Goal: Task Accomplishment & Management: Manage account settings

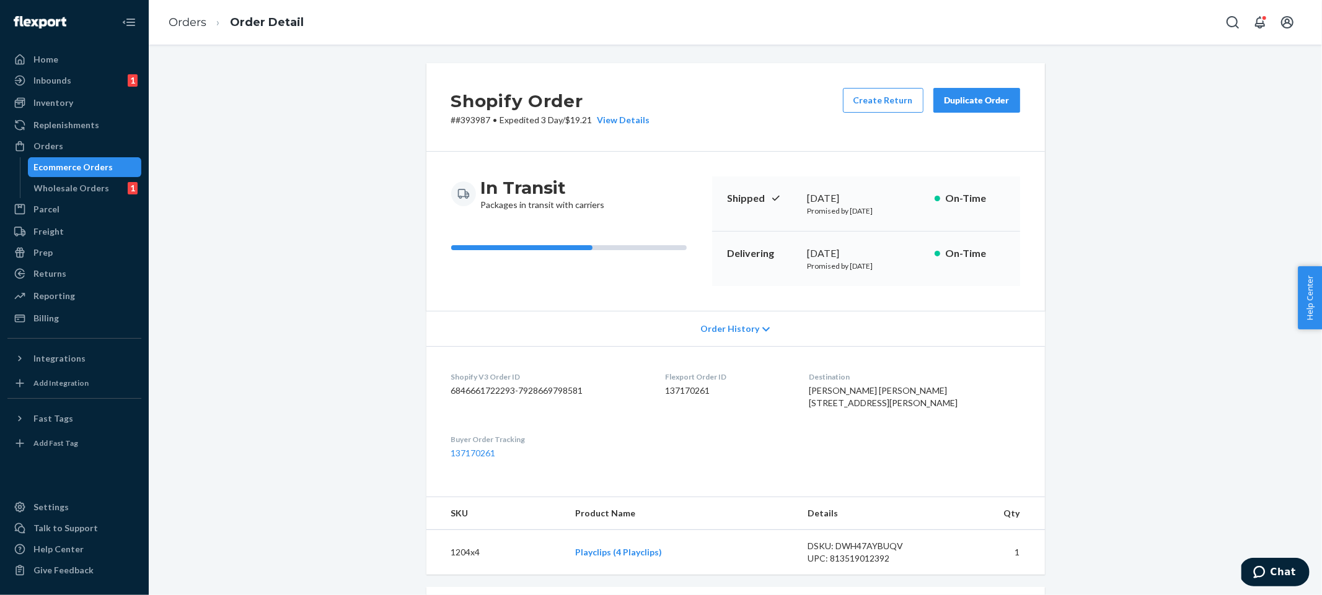
click at [287, 139] on div "Shopify Order # #393987 • Expedited 3 Day / $19.21 View Details Create Return D…" at bounding box center [735, 465] width 1154 height 804
click at [83, 148] on div "Orders" at bounding box center [74, 146] width 131 height 17
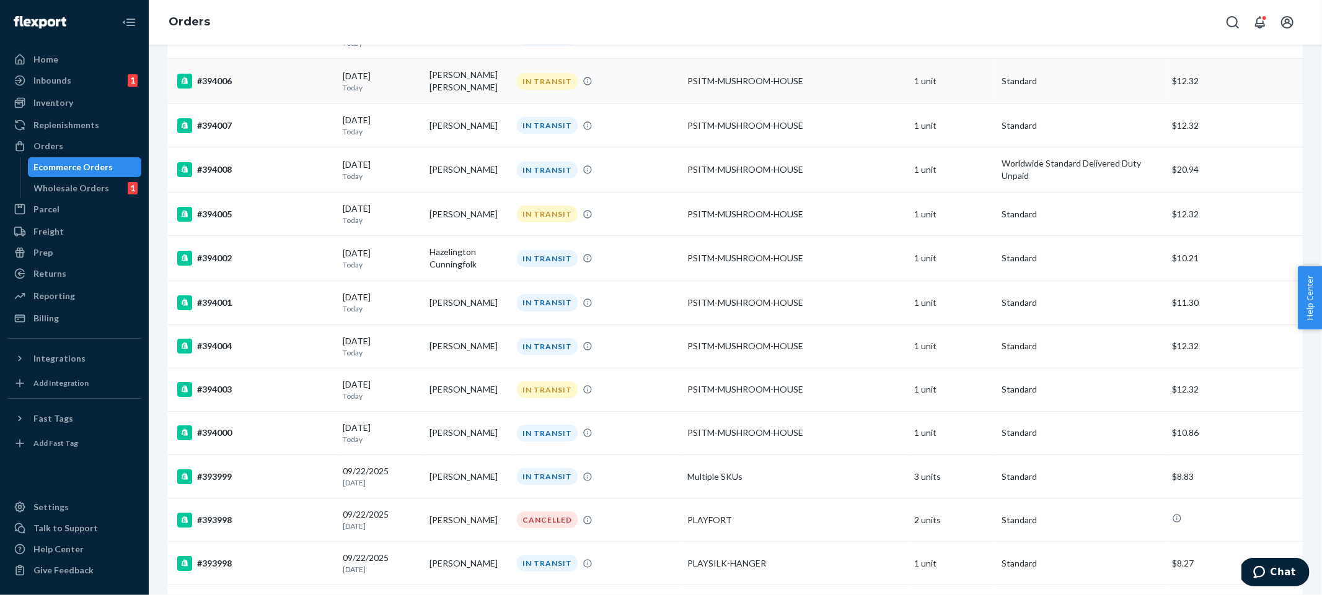
scroll to position [4022, 0]
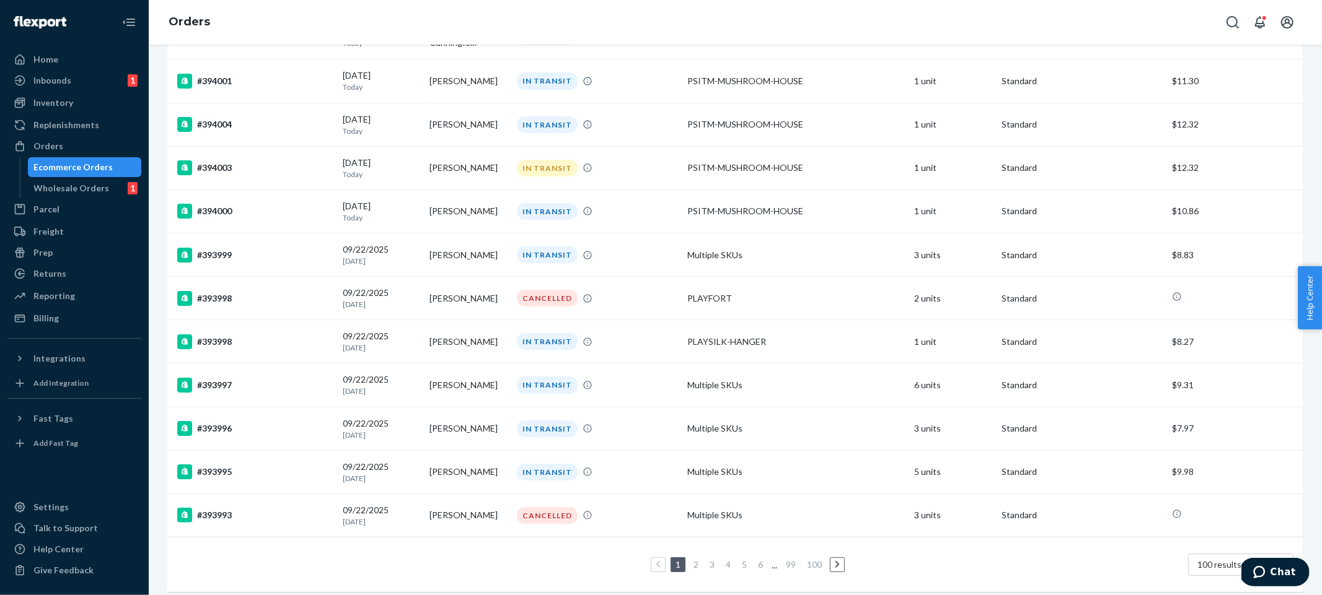
click at [752, 364] on td "Multiple SKUs" at bounding box center [795, 385] width 227 height 43
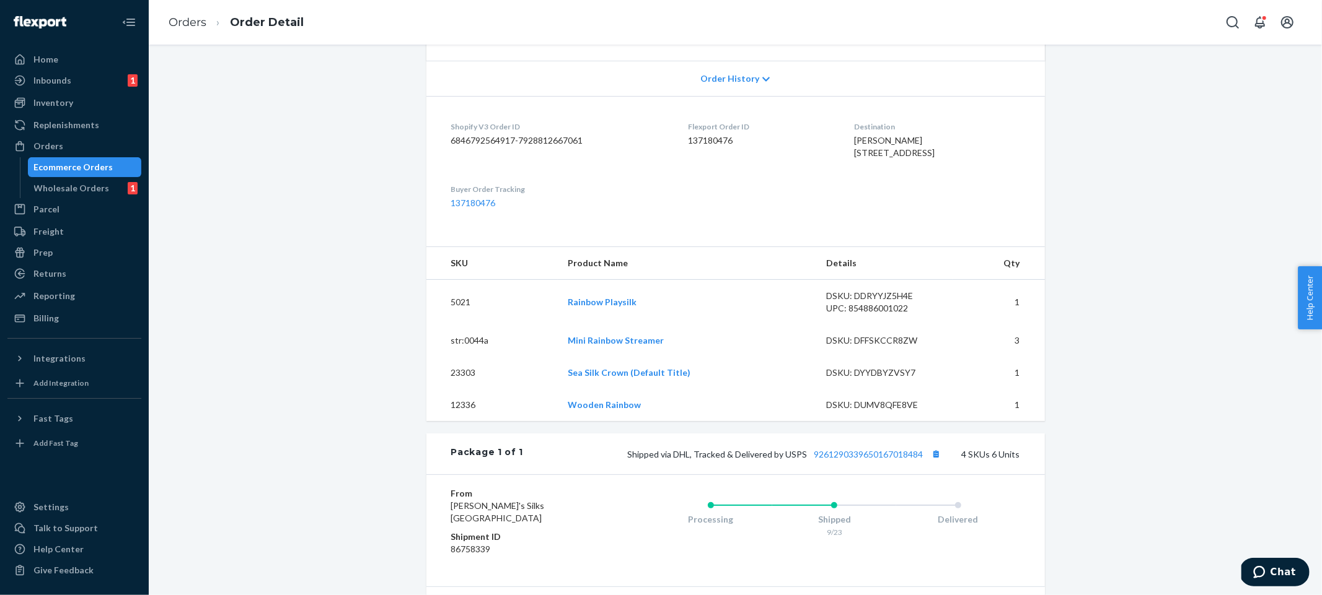
scroll to position [195, 0]
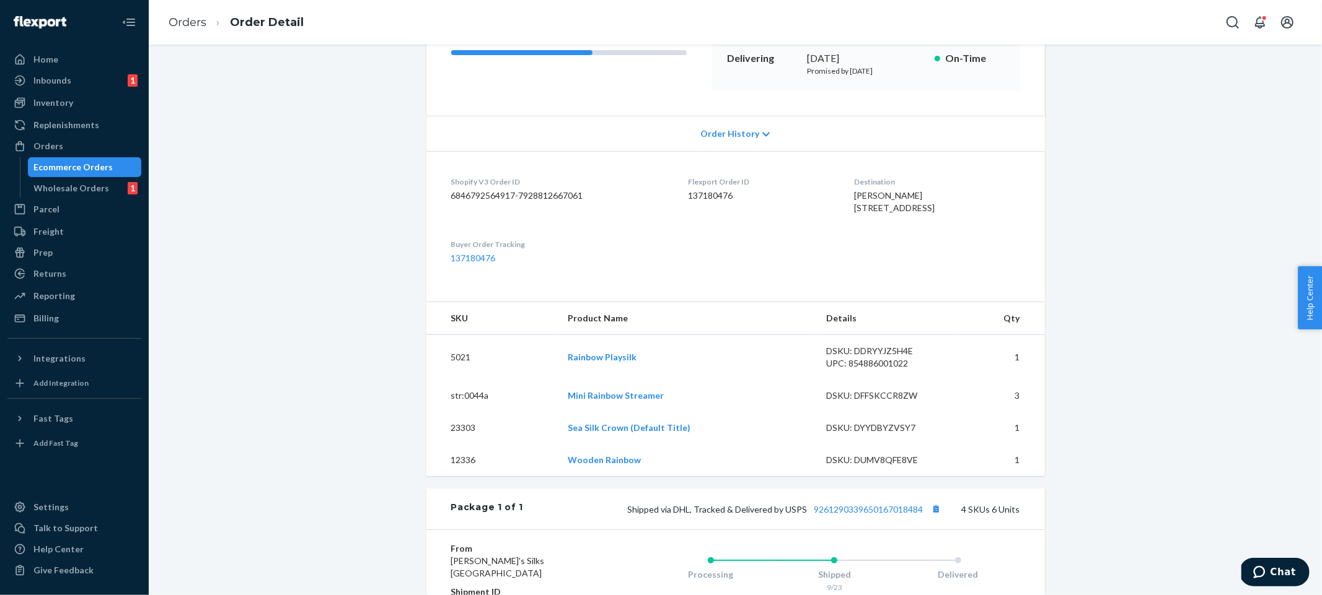
click at [752, 335] on th "Product Name" at bounding box center [687, 318] width 258 height 33
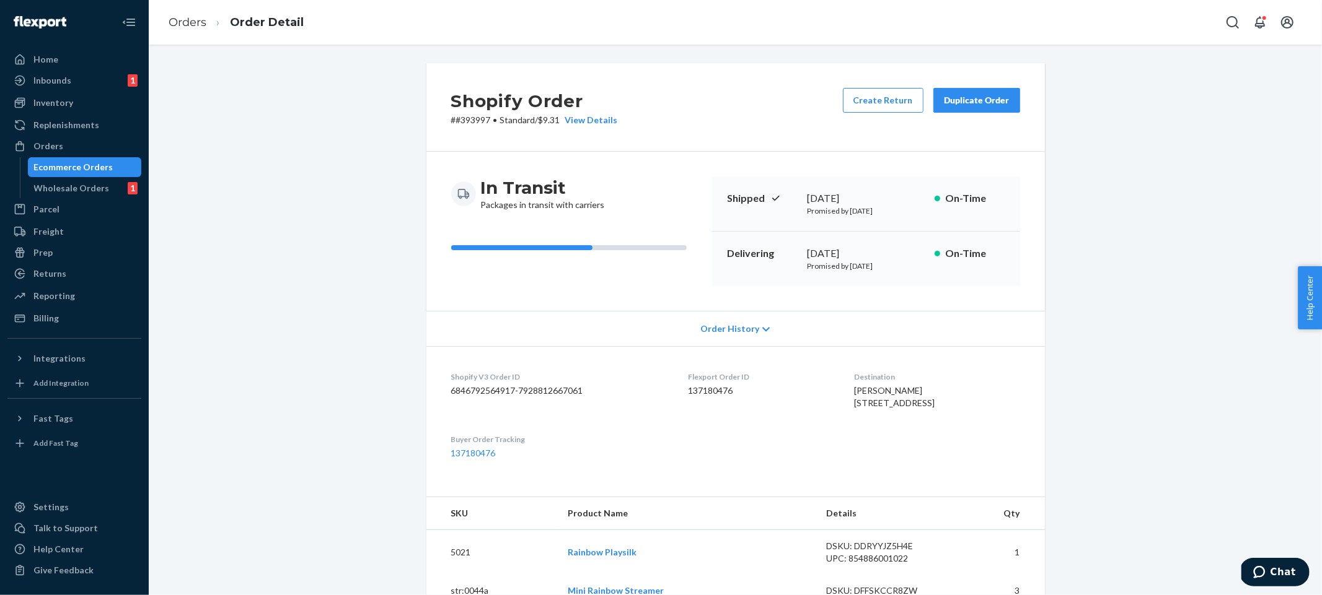
click at [380, 240] on div "Shopify Order # #393997 • Standard / $9.31 View Details Create Return Duplicate…" at bounding box center [735, 561] width 1154 height 997
click at [120, 107] on div "Inventory" at bounding box center [74, 102] width 131 height 17
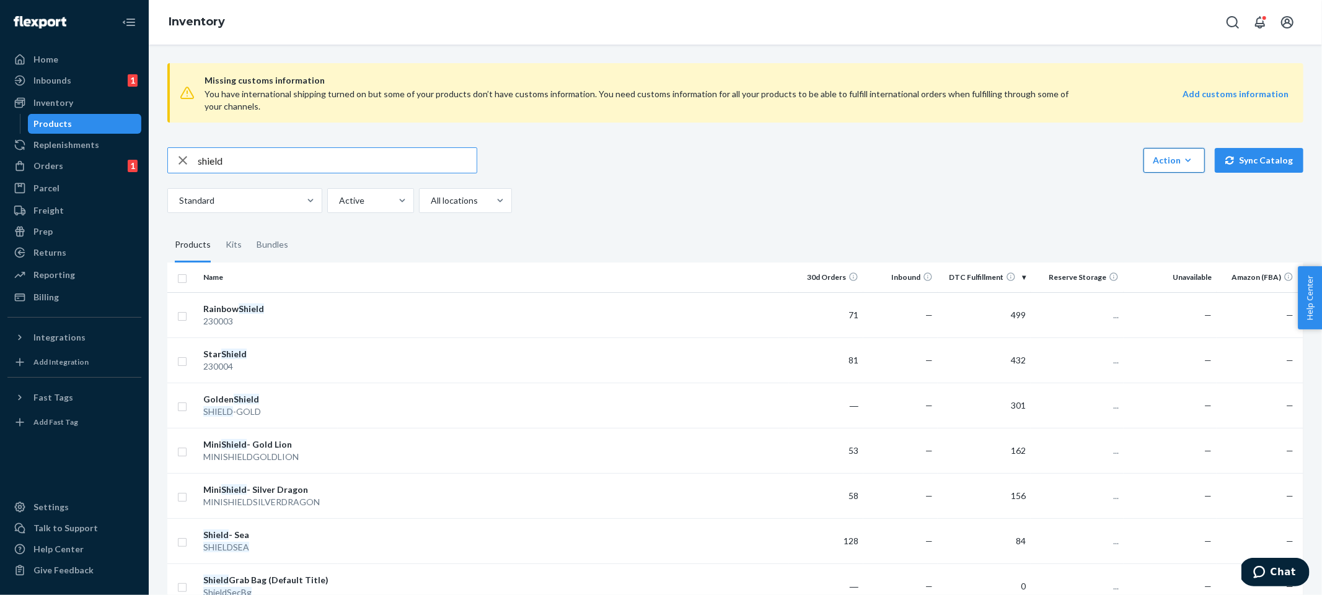
click at [1147, 170] on button "Action Create product Create kit or bundle Bulk create products Bulk update pro…" at bounding box center [1173, 160] width 61 height 25
click at [1162, 180] on span "Create product" at bounding box center [1094, 175] width 135 height 9
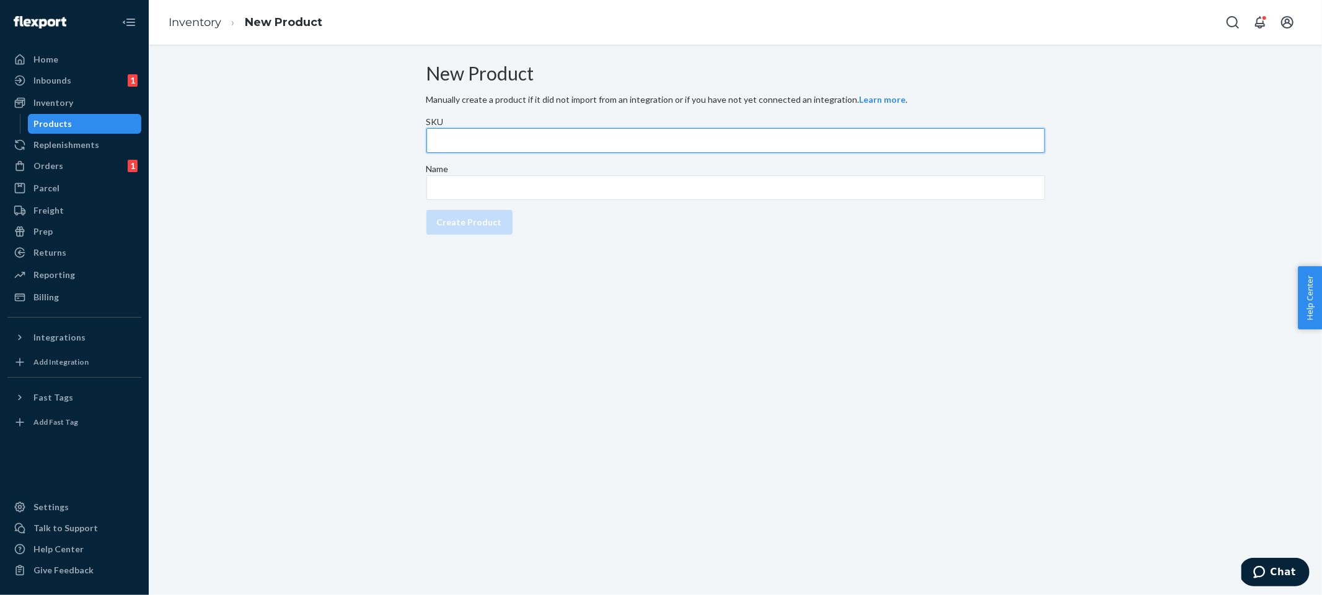
click at [535, 152] on input "SKU" at bounding box center [735, 140] width 618 height 25
type input "WINTER-CATALOG-25"
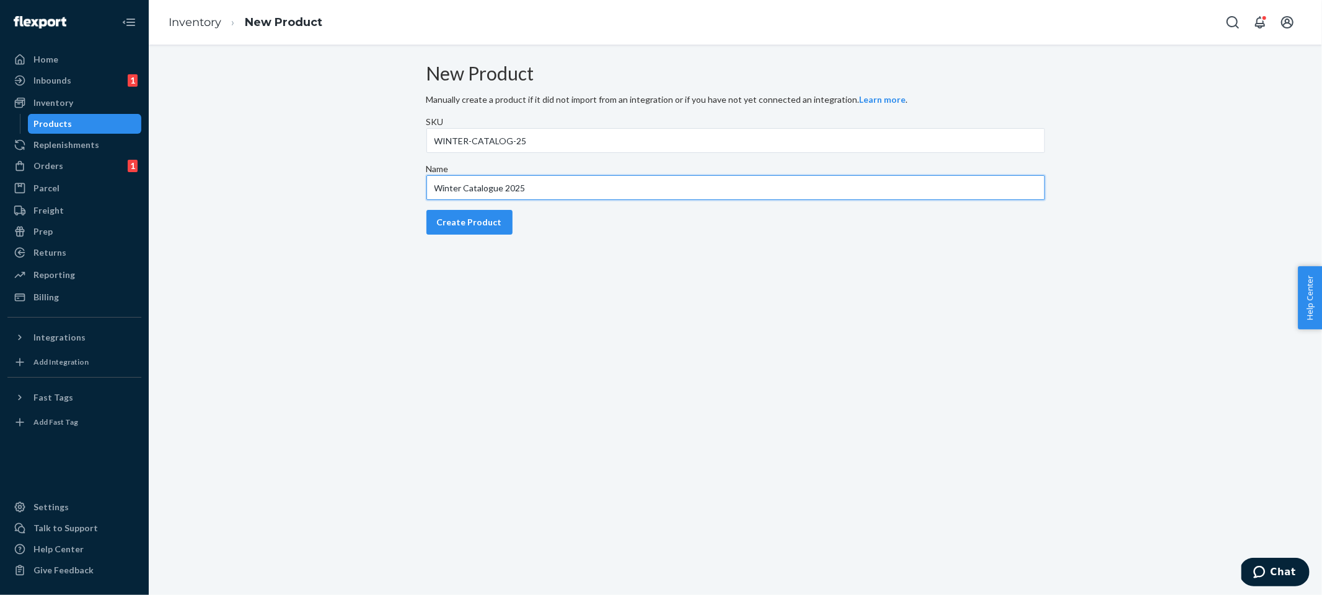
type input "Winter Catalogue 2025"
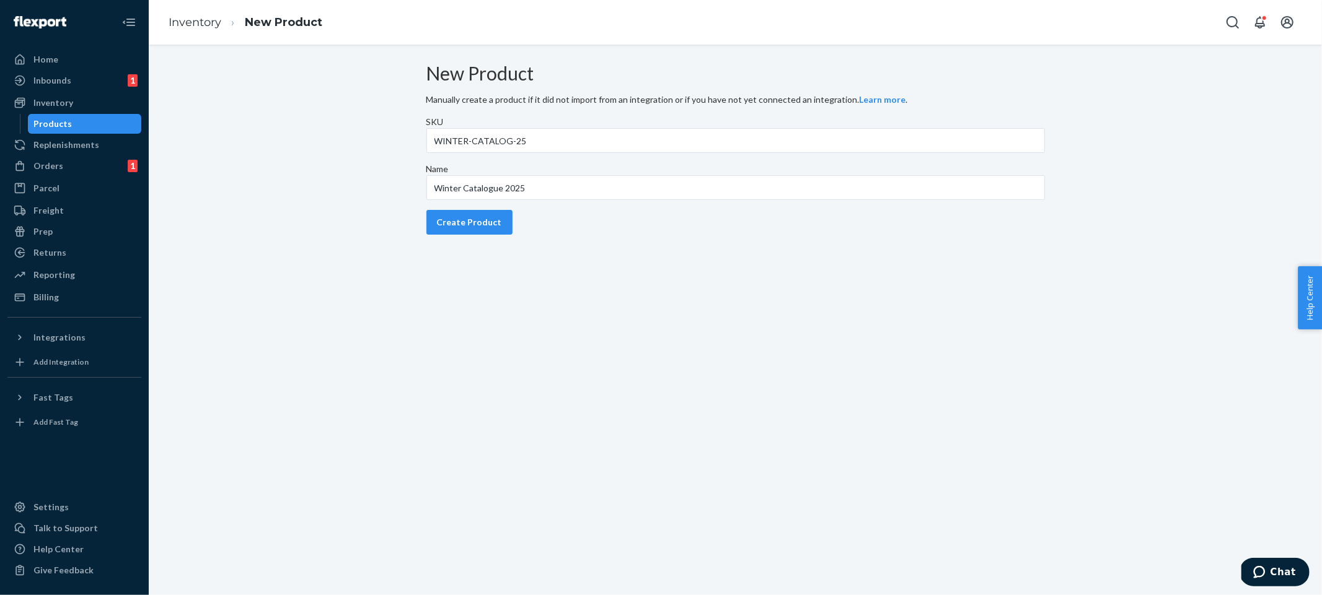
click at [531, 302] on div "New Product Manually create a product if it did not import from an integration …" at bounding box center [735, 320] width 1173 height 551
click at [507, 235] on button "Create Product" at bounding box center [469, 222] width 86 height 25
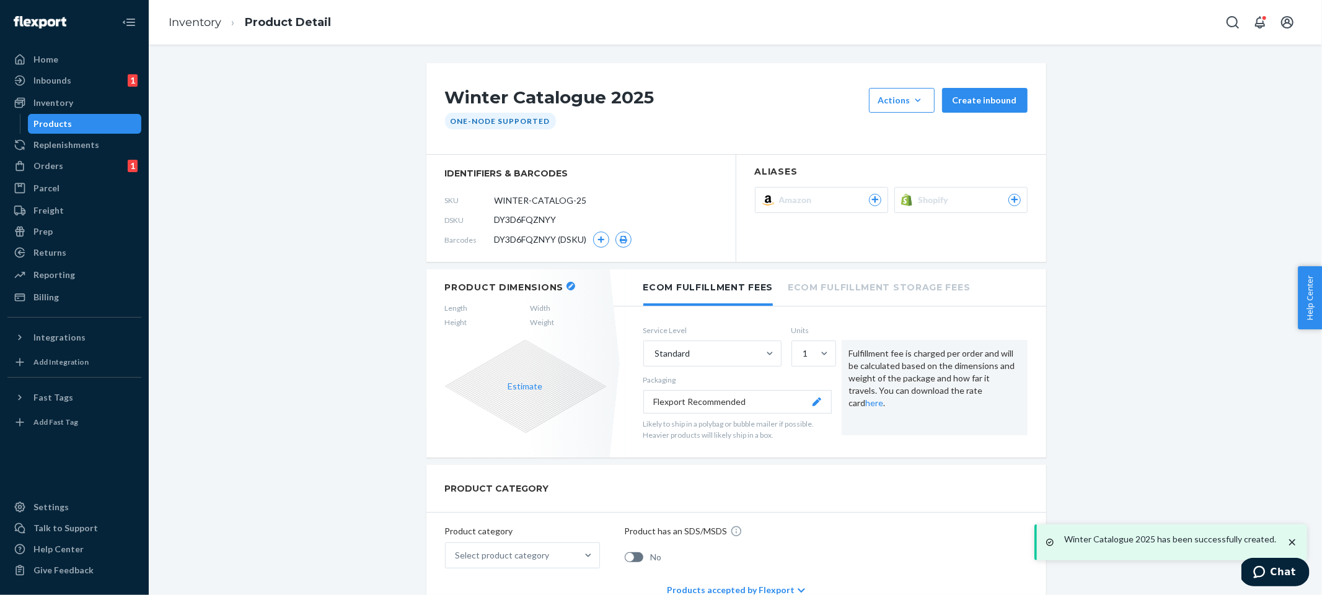
click at [426, 273] on div "Product Dimensions Length Width Height Weight Estimate" at bounding box center [525, 364] width 198 height 188
click at [427, 252] on section "identifiers & barcodes SKU WINTER-CATALOG-25 DSKU DY3D6FQZNYY Barcodes DY3D6FQZ…" at bounding box center [581, 208] width 310 height 107
click at [620, 240] on icon "button" at bounding box center [623, 239] width 7 height 7
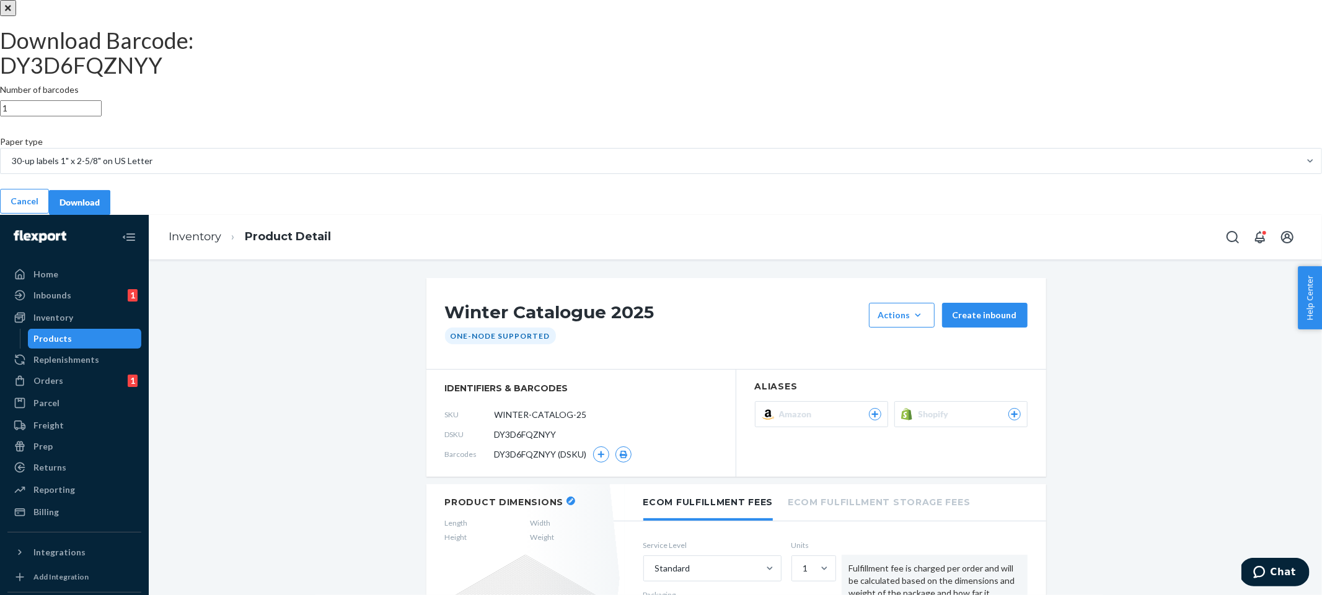
click at [102, 116] on input "1" at bounding box center [51, 108] width 102 height 16
type input "30"
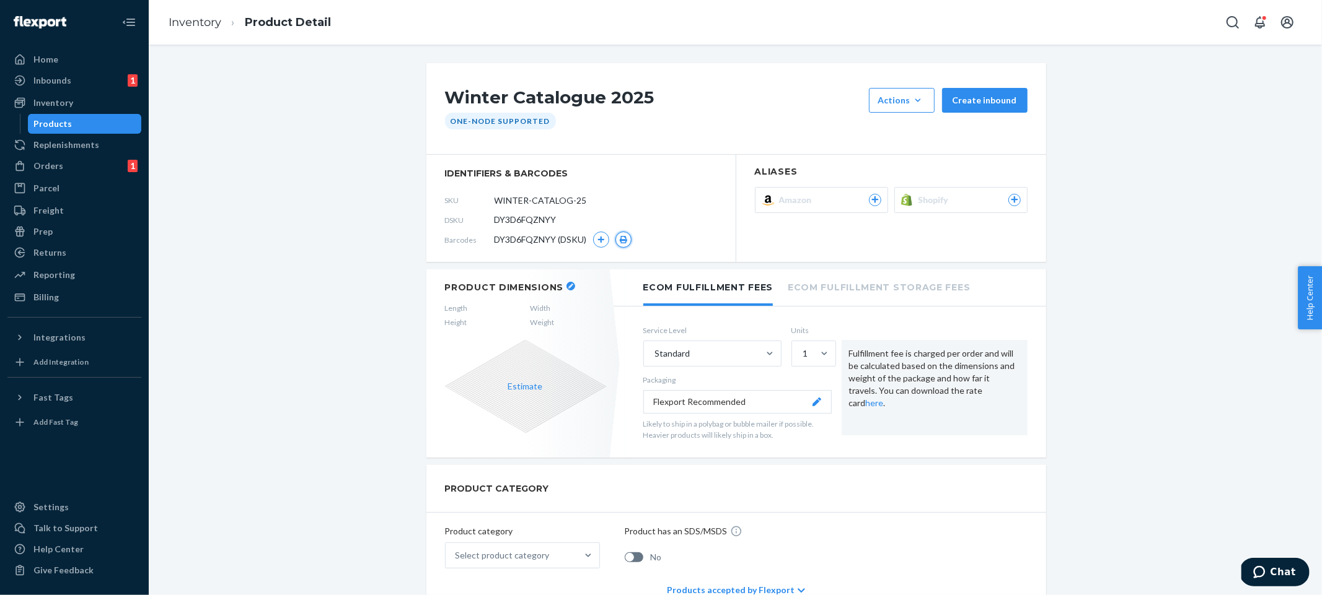
click at [623, 244] on button "button" at bounding box center [623, 240] width 16 height 16
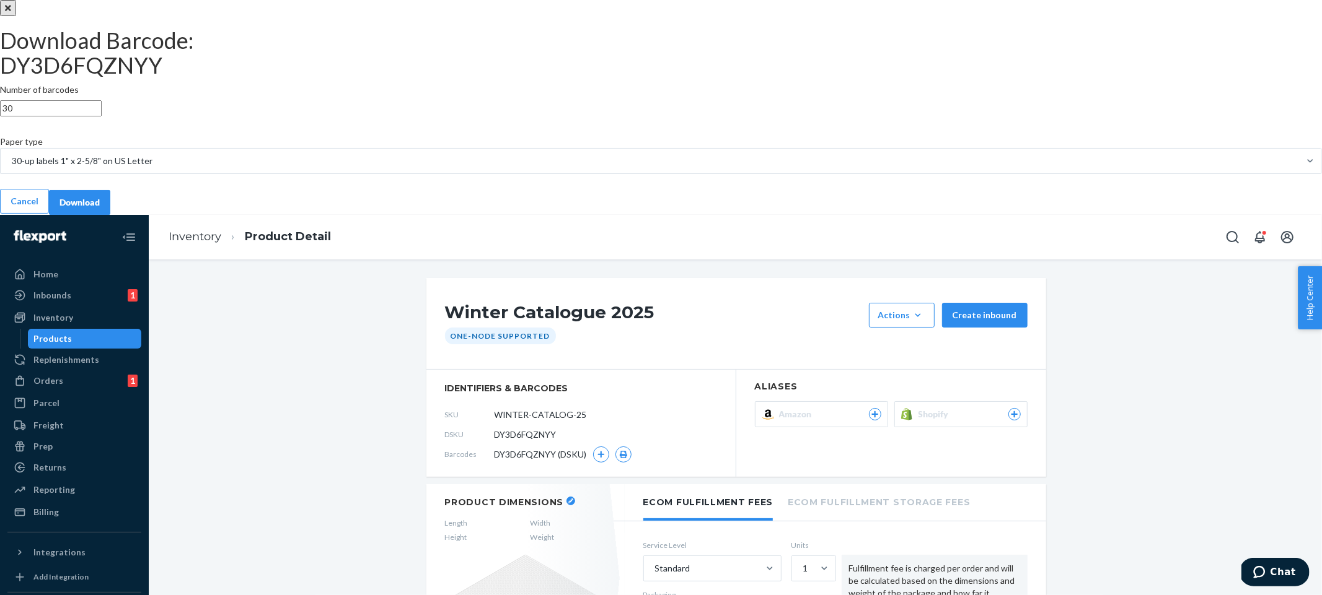
click at [102, 116] on input "30" at bounding box center [51, 108] width 102 height 16
type input "1"
click at [100, 209] on div "Download" at bounding box center [79, 202] width 40 height 12
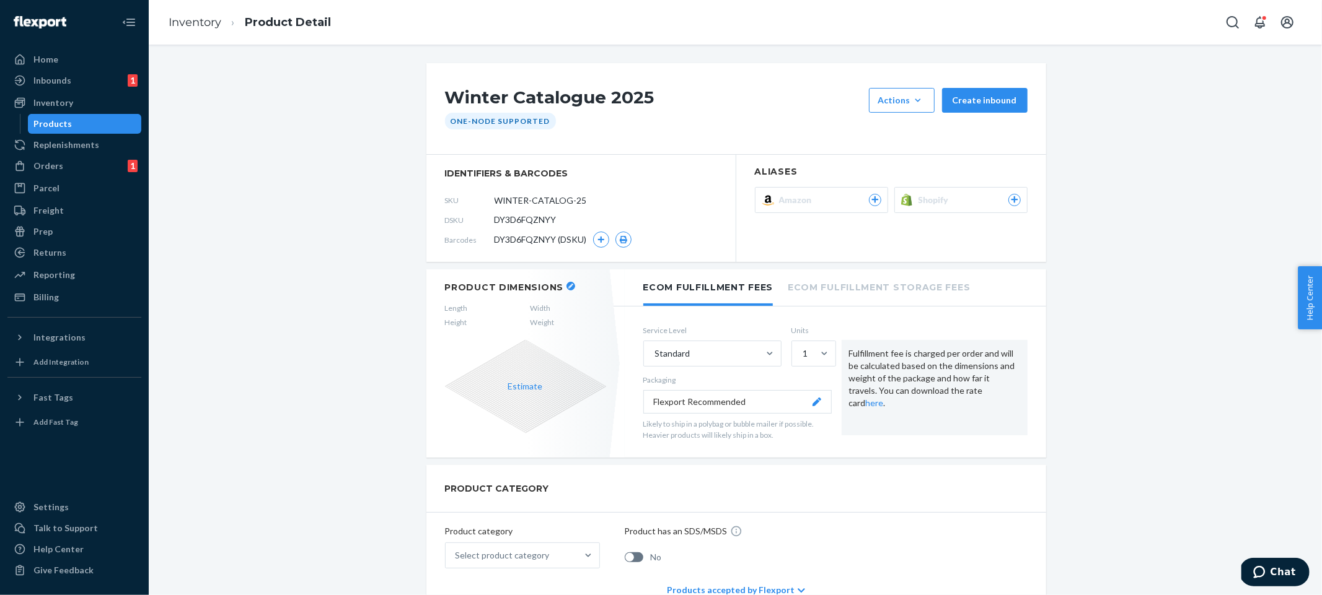
drag, startPoint x: 316, startPoint y: 331, endPoint x: 322, endPoint y: 250, distance: 80.8
click at [82, 104] on div "Inventory" at bounding box center [74, 102] width 131 height 17
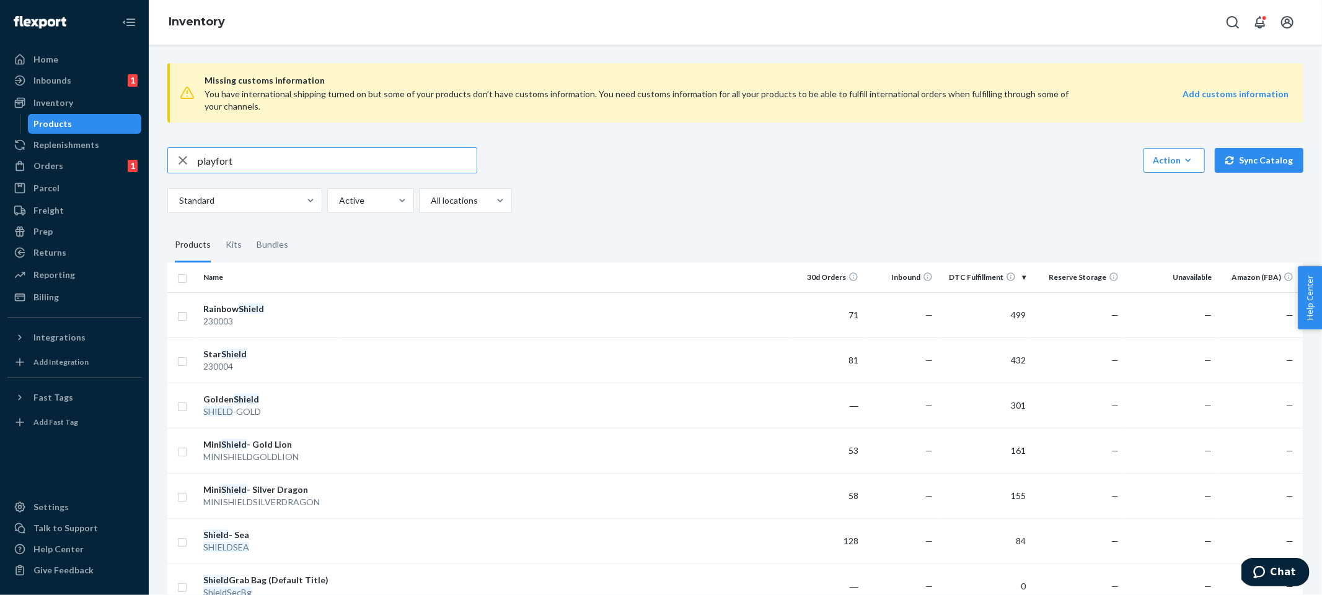
type input "playfort"
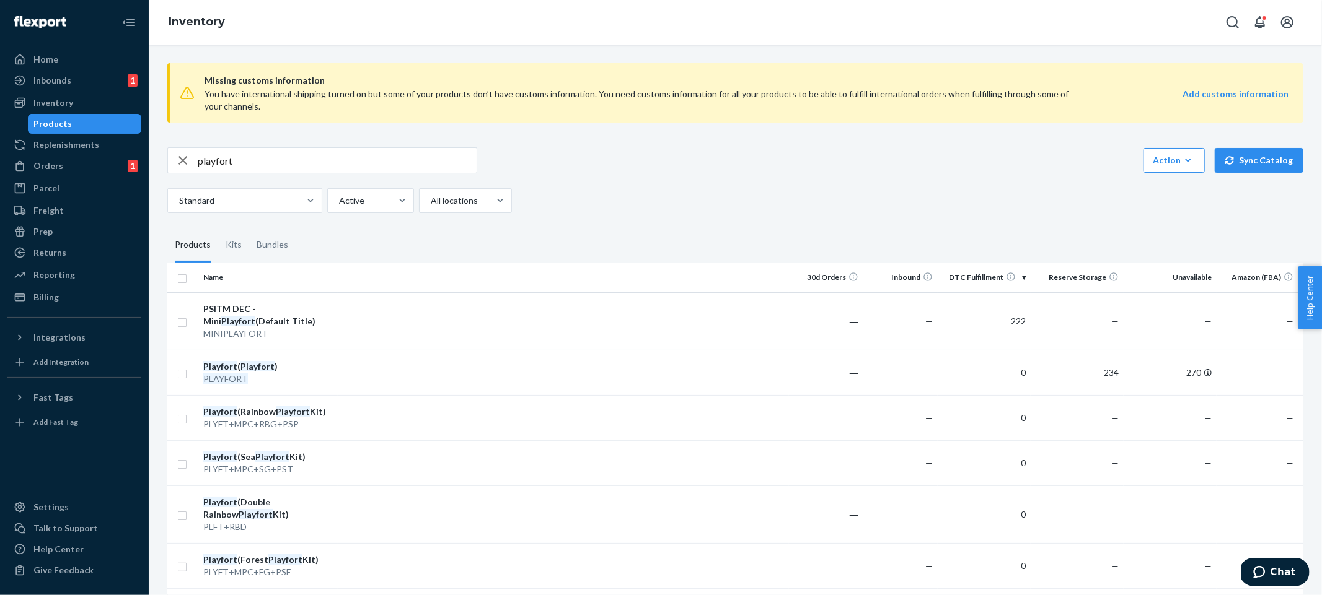
click at [617, 213] on div "Standard Active All locations" at bounding box center [730, 200] width 1126 height 25
click at [107, 139] on div "Replenishments" at bounding box center [74, 144] width 131 height 17
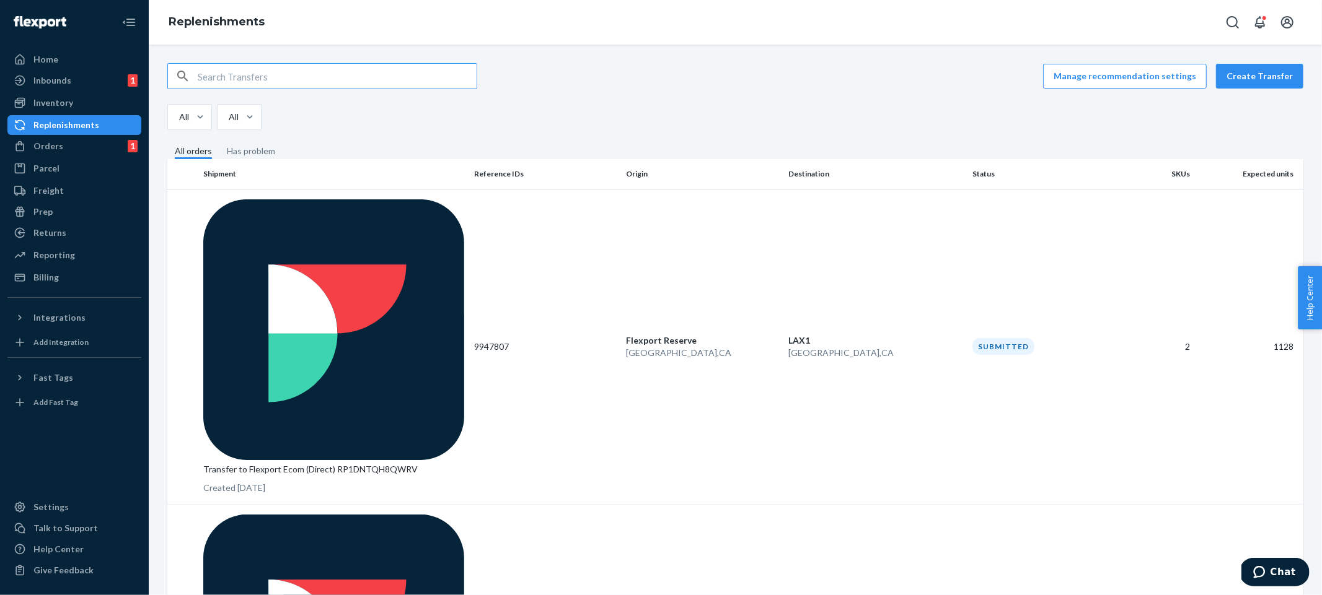
click at [879, 159] on fieldset "All orders Has problem" at bounding box center [735, 152] width 1136 height 14
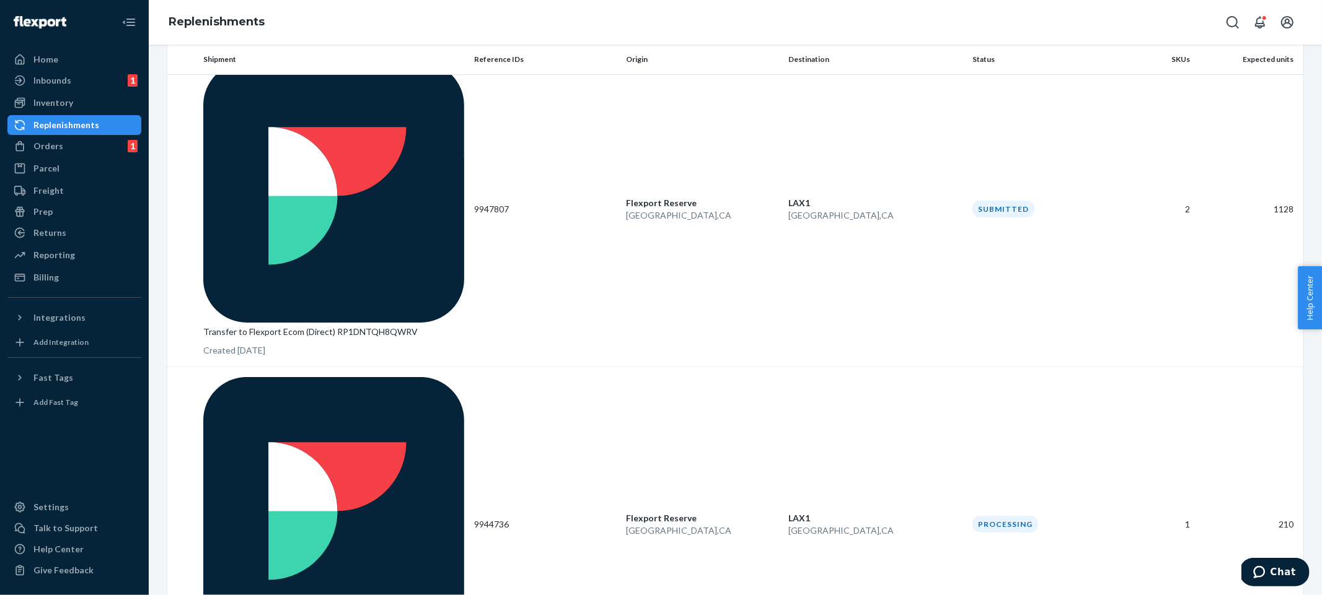
scroll to position [156, 0]
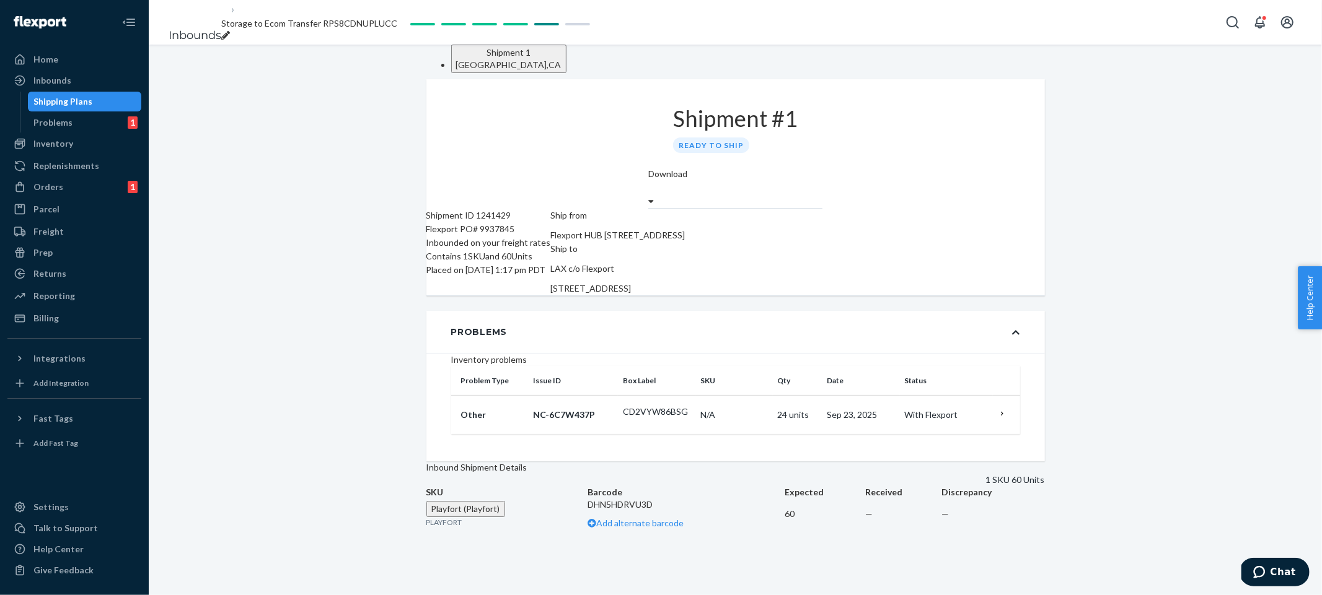
click at [773, 396] on th "Qty" at bounding box center [798, 381] width 50 height 30
click at [773, 429] on td "24 units" at bounding box center [798, 415] width 50 height 39
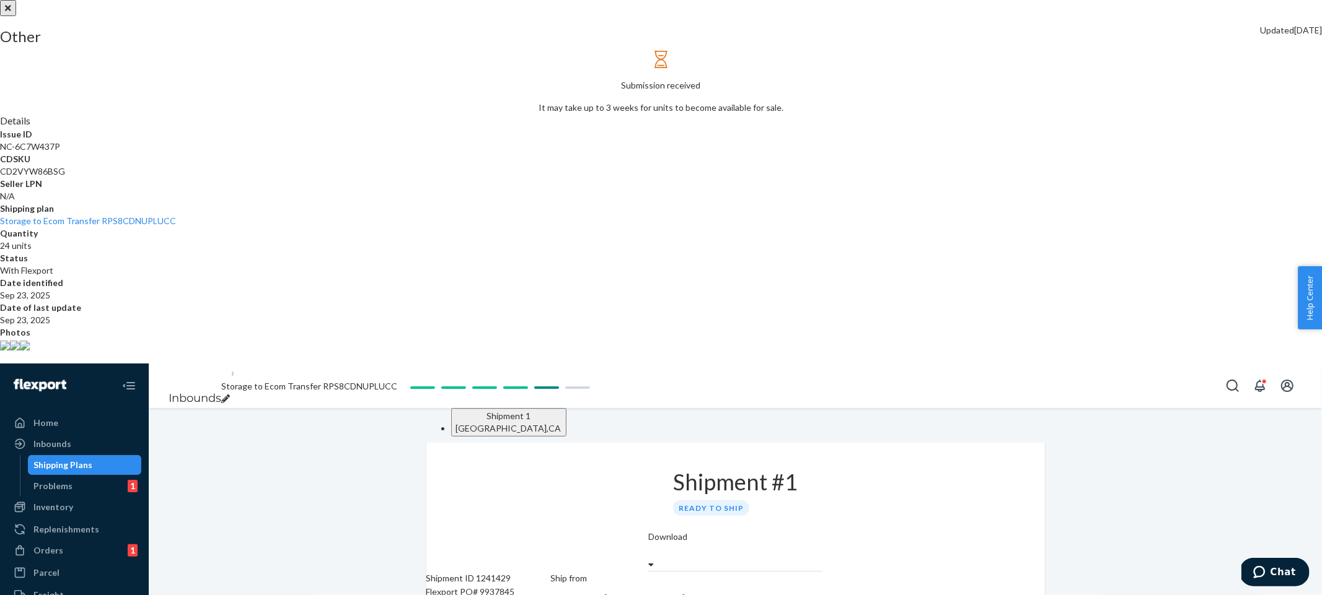
click at [10, 351] on img at bounding box center [5, 346] width 10 height 10
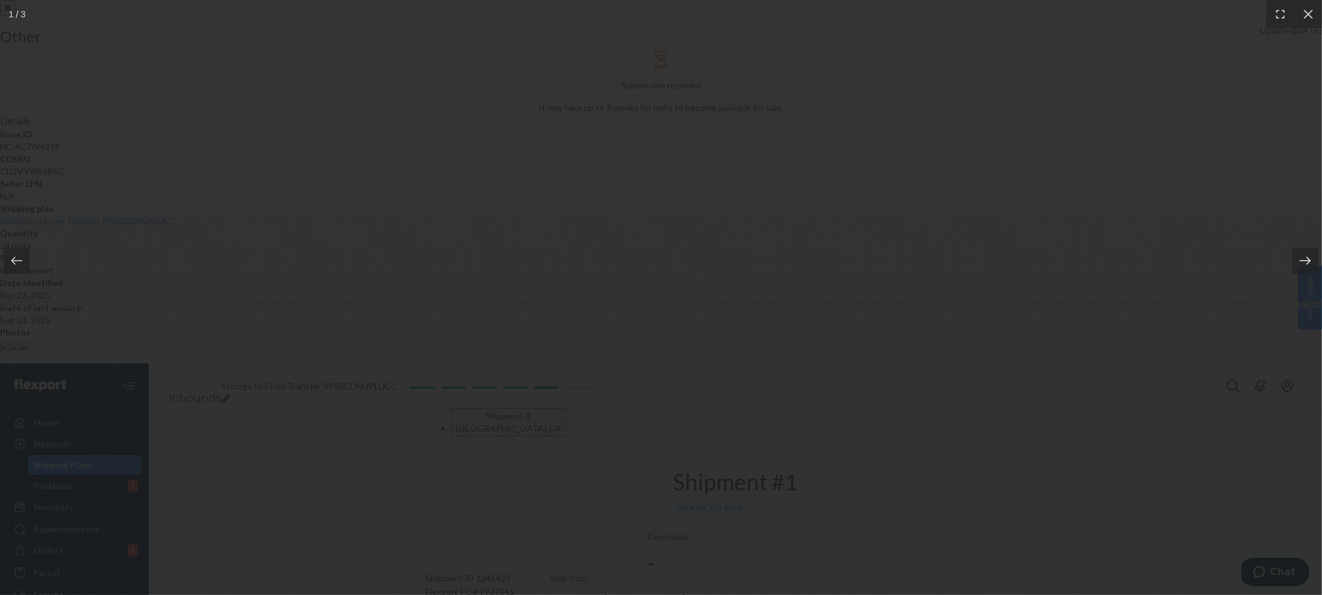
click at [1307, 256] on icon at bounding box center [1305, 261] width 12 height 12
click at [1307, 22] on div at bounding box center [1308, 14] width 28 height 28
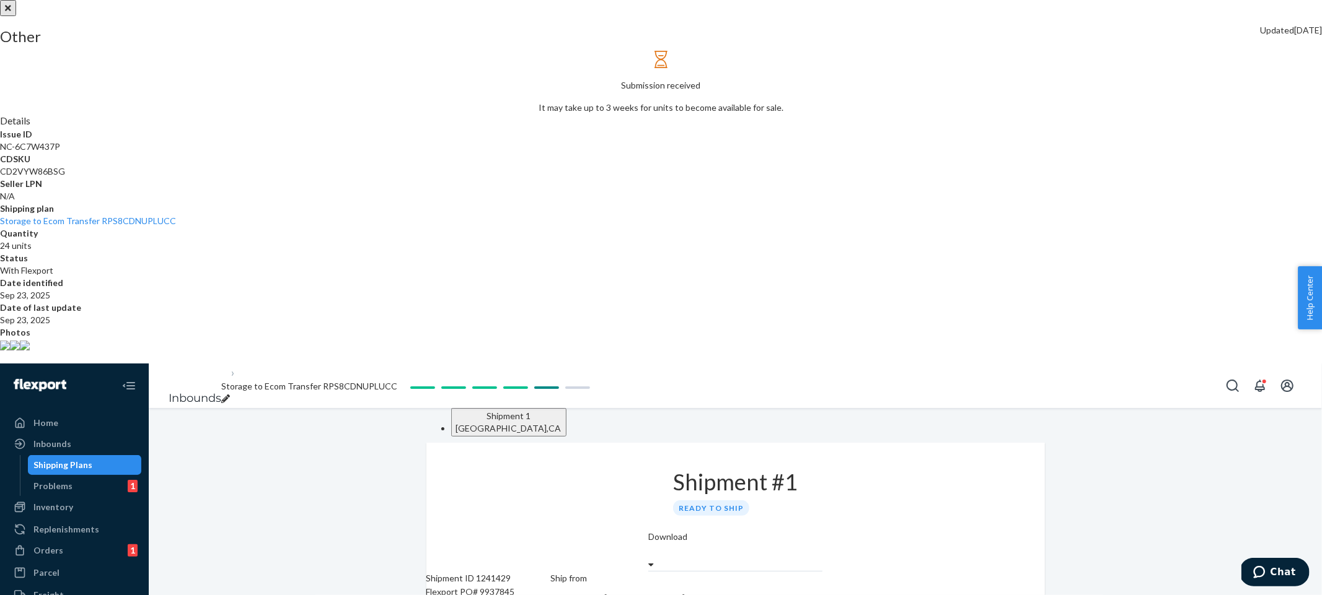
click at [1012, 0] on div at bounding box center [661, 0] width 1322 height 0
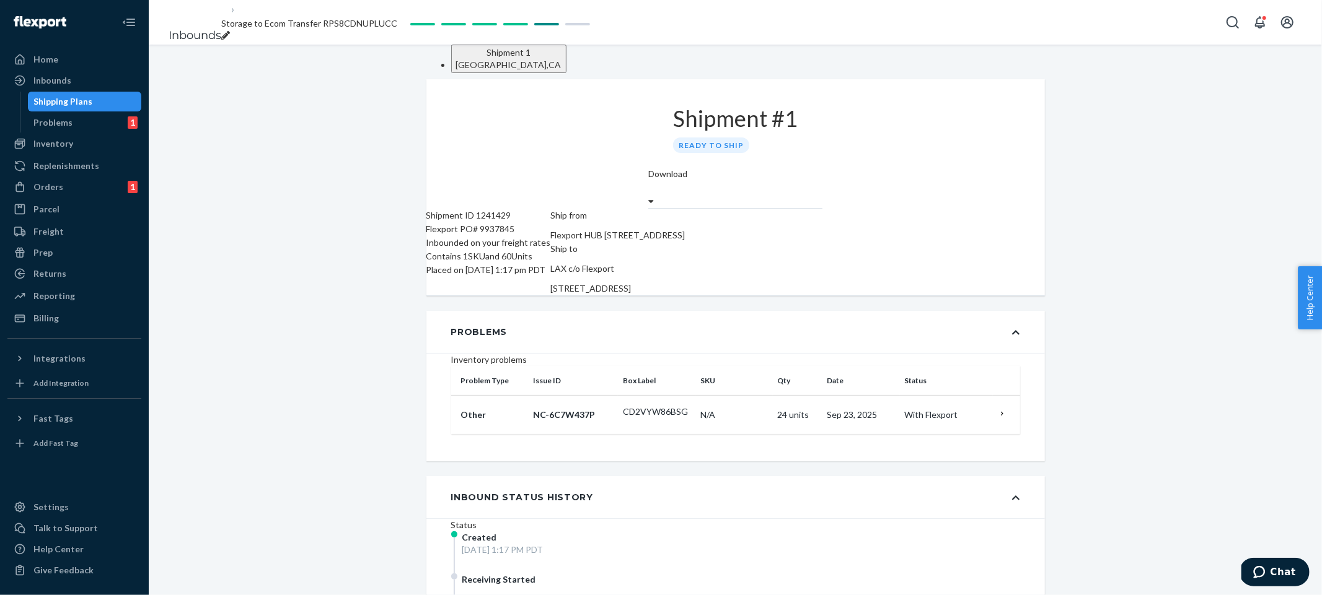
scroll to position [341, 0]
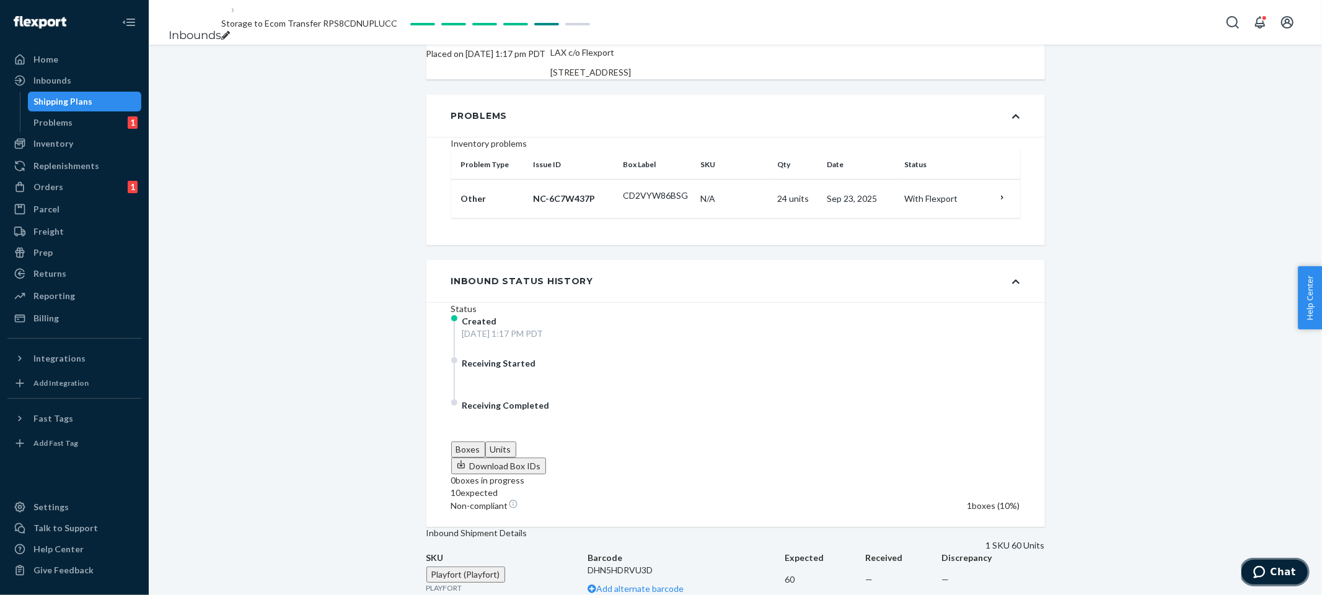
click at [1272, 577] on span "Chat" at bounding box center [1282, 571] width 25 height 11
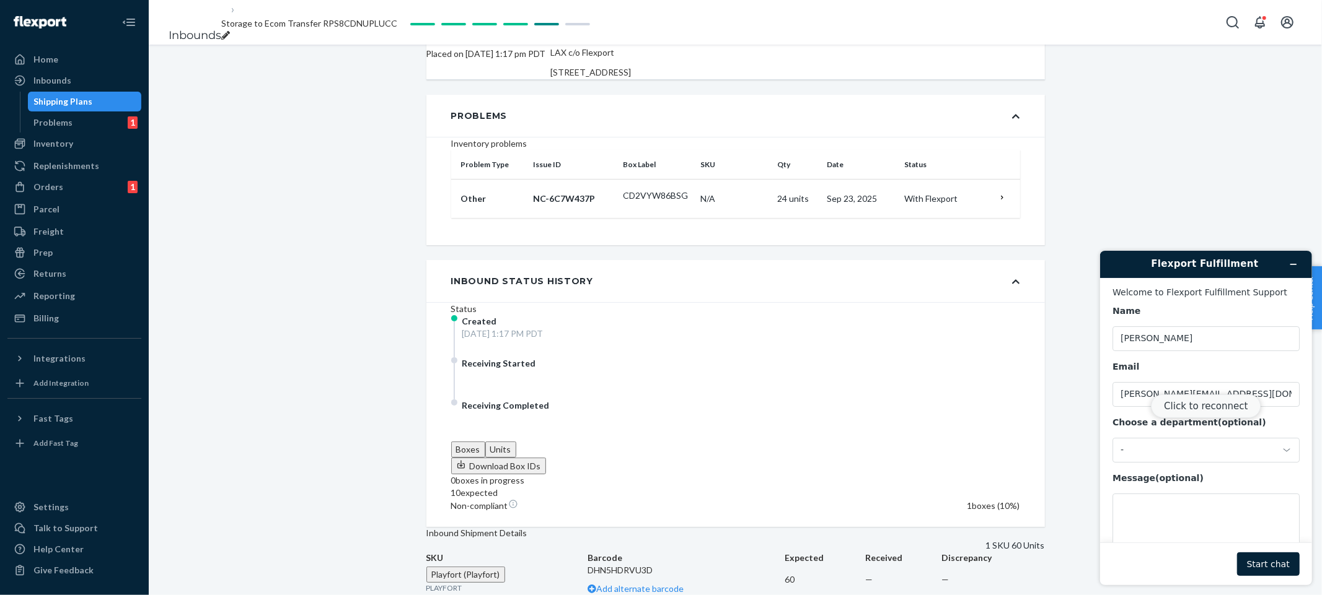
click at [1174, 413] on button "Click to reconnect" at bounding box center [1205, 406] width 110 height 24
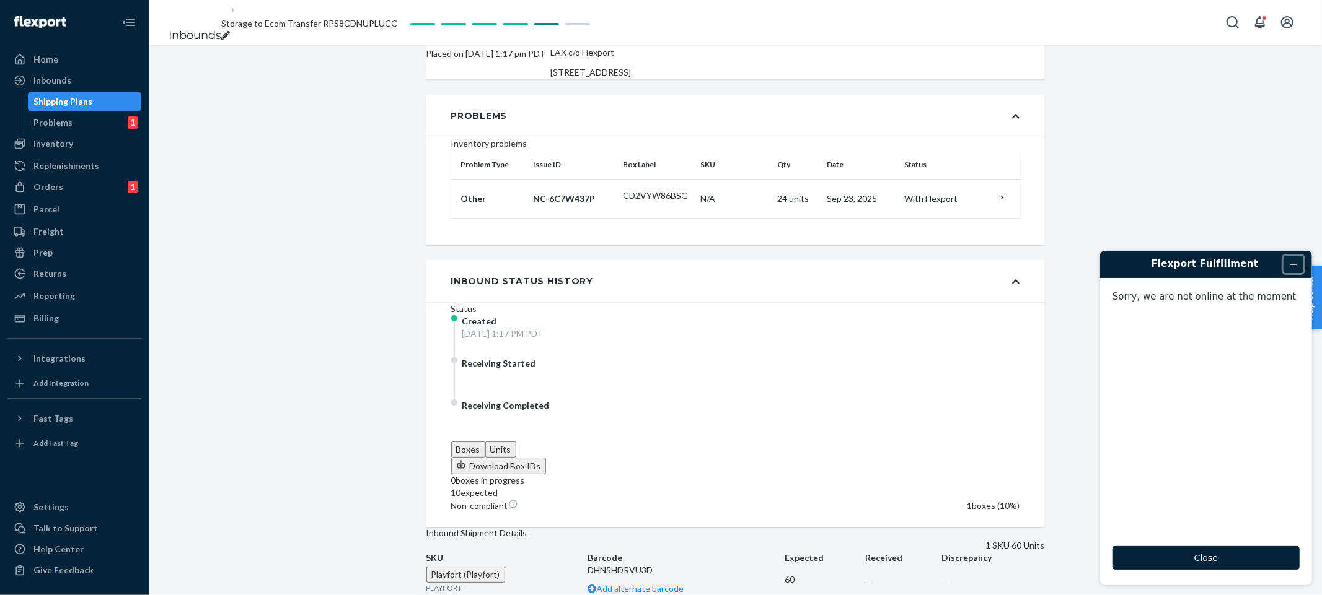
click at [1292, 267] on icon "Minimize widget" at bounding box center [1292, 264] width 9 height 9
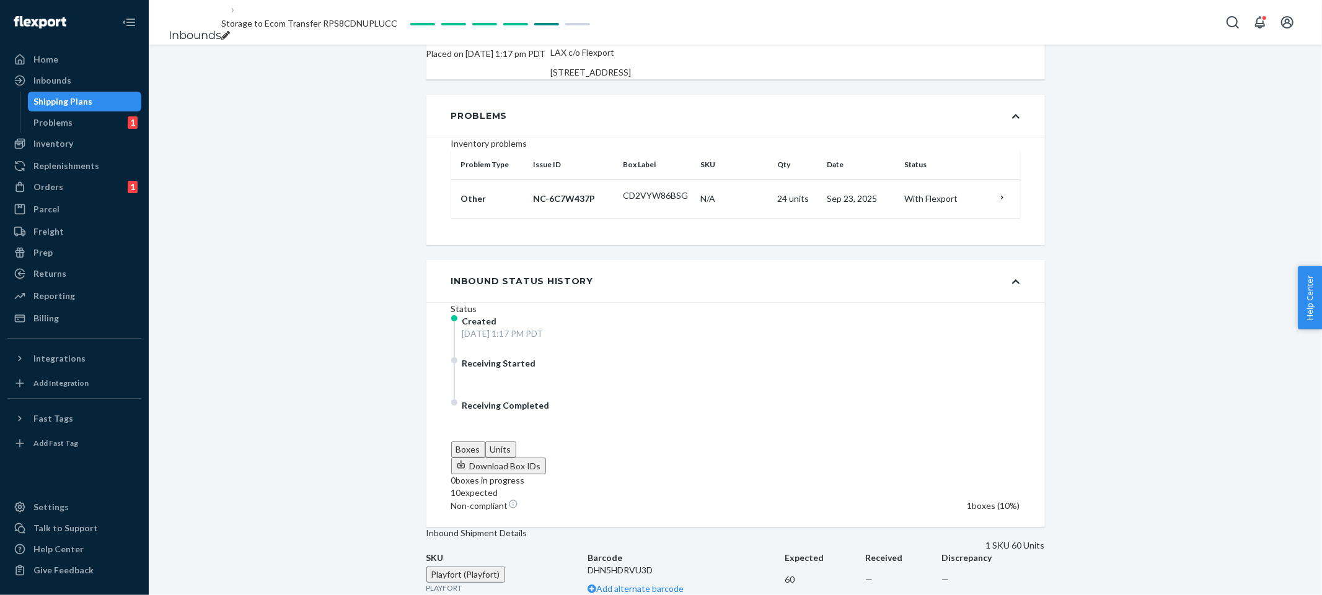
scroll to position [193, 0]
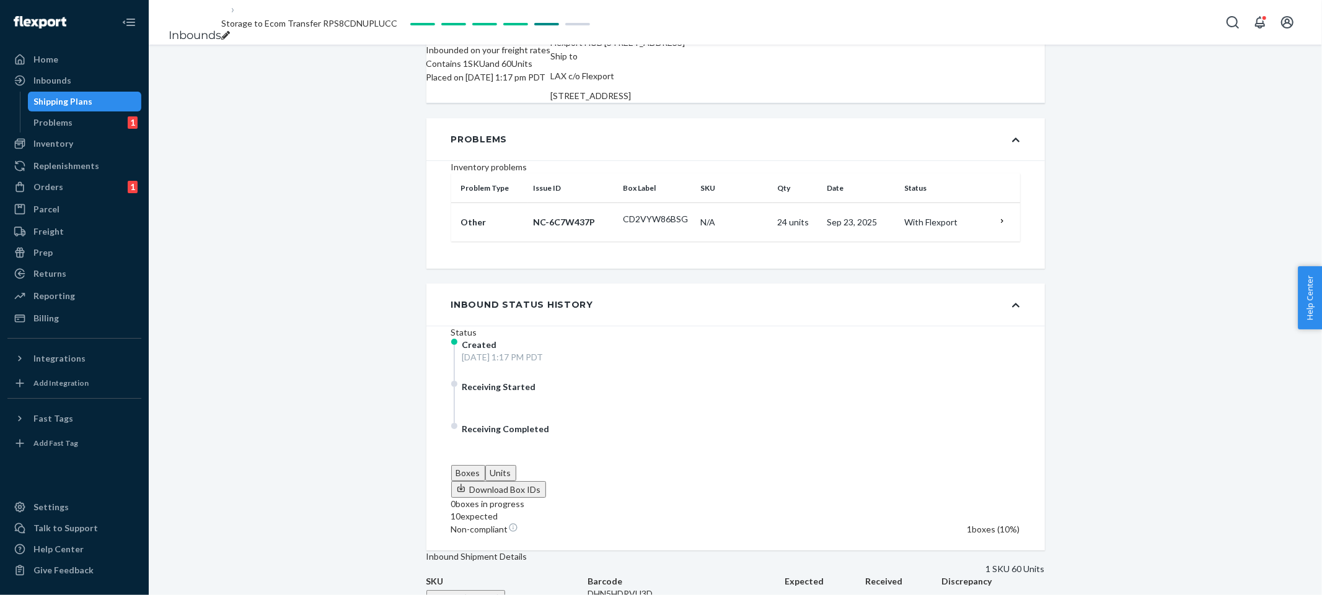
click at [1084, 386] on div "Shipment [GEOGRAPHIC_DATA] Shipment #1 Ready to ship Download Shipment ID 12414…" at bounding box center [735, 235] width 1173 height 767
click at [822, 236] on td "Sep 23, 2025" at bounding box center [860, 222] width 77 height 39
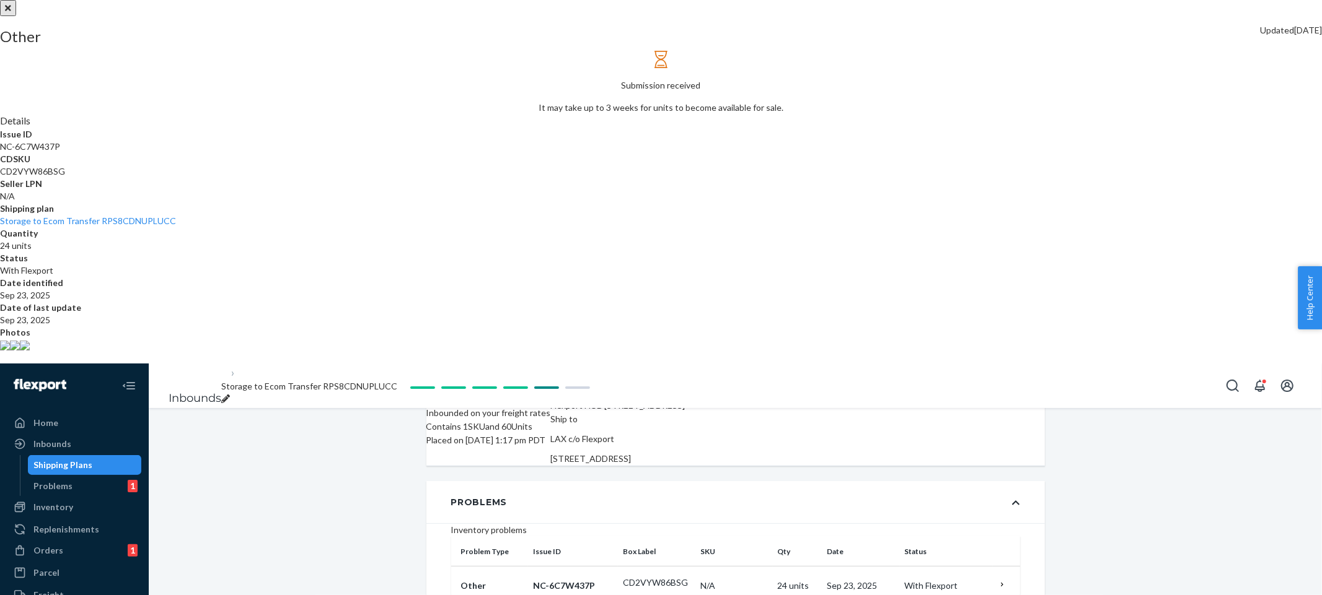
click at [10, 351] on img at bounding box center [5, 346] width 10 height 10
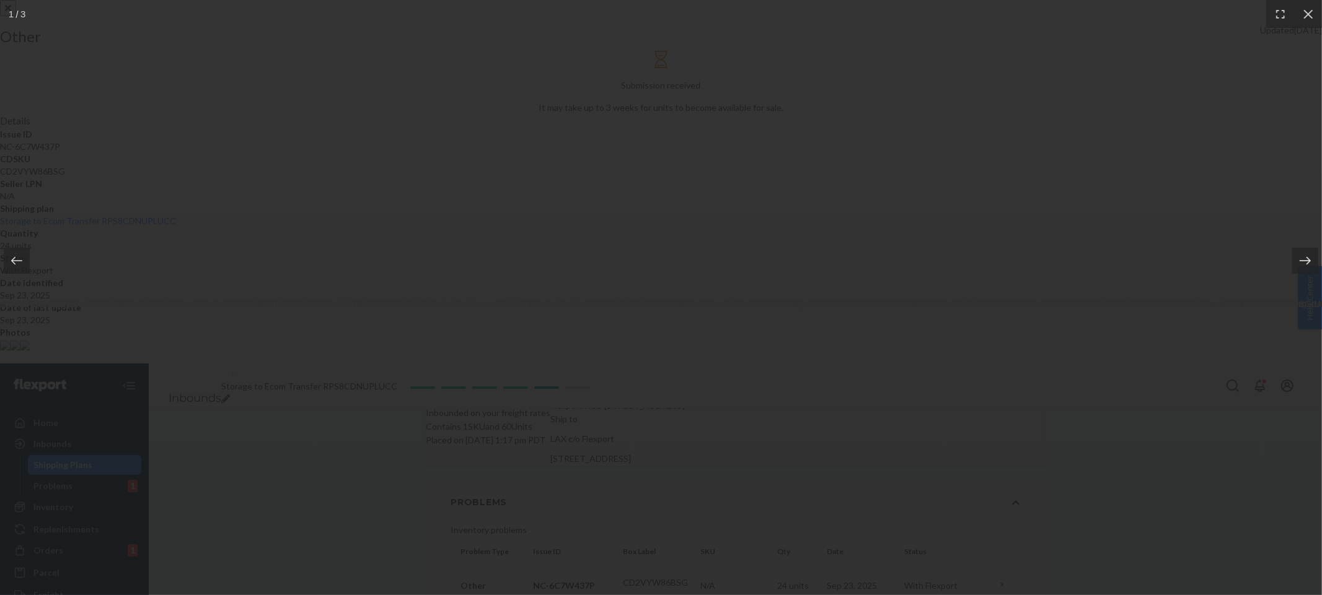
click at [1300, 266] on icon at bounding box center [1305, 261] width 12 height 12
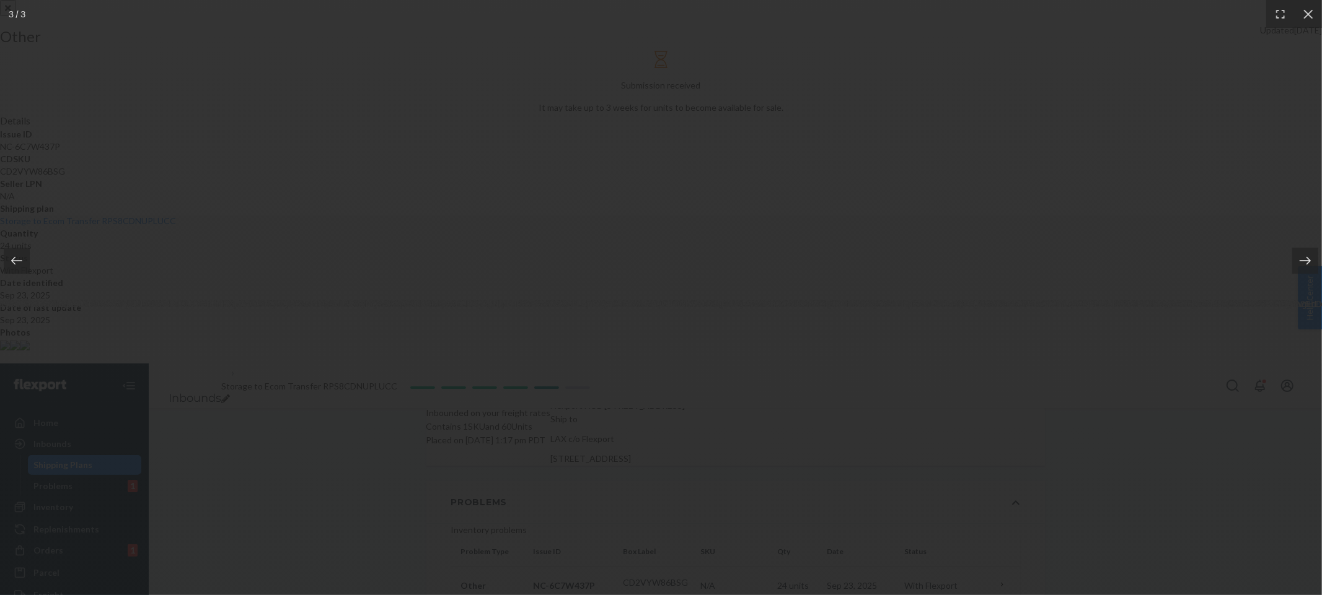
click at [1300, 266] on icon at bounding box center [1305, 261] width 12 height 12
click at [1308, 11] on icon at bounding box center [1308, 14] width 12 height 12
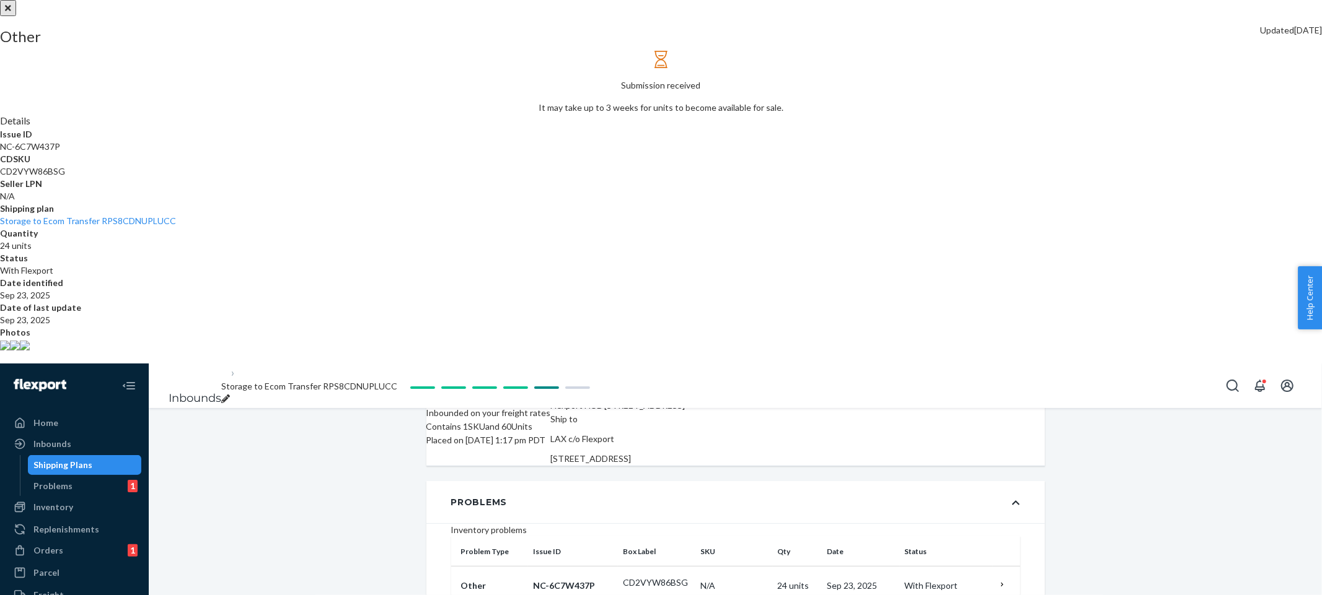
click at [16, 16] on button "close" at bounding box center [8, 8] width 16 height 16
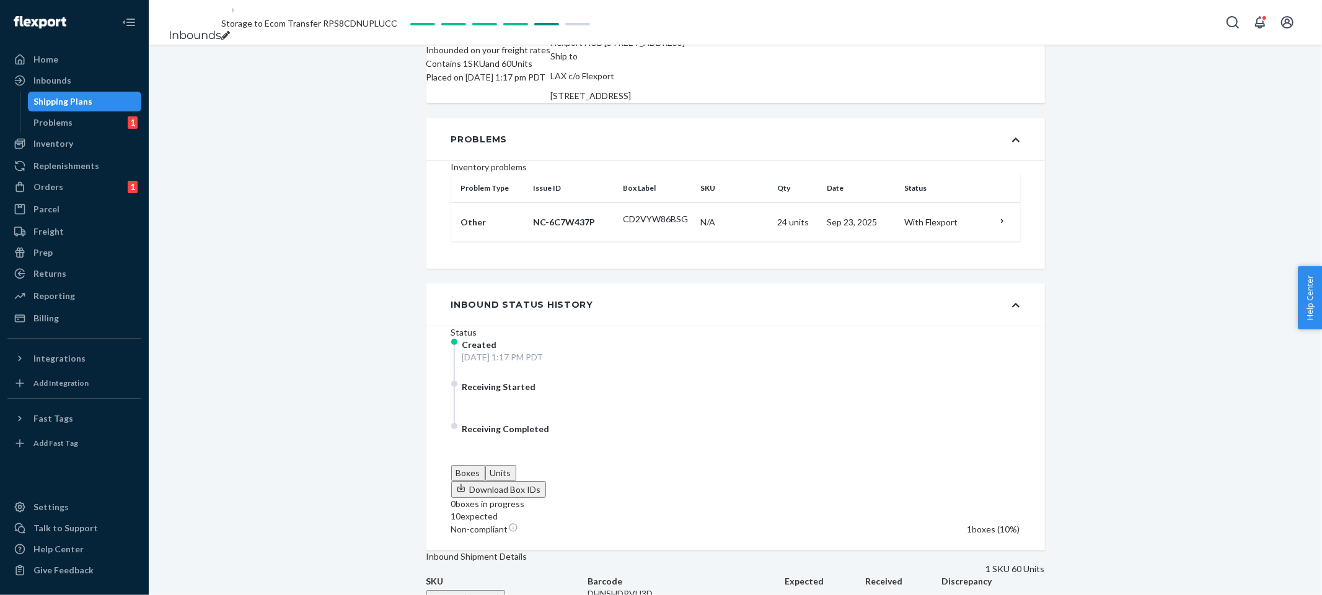
scroll to position [22, 0]
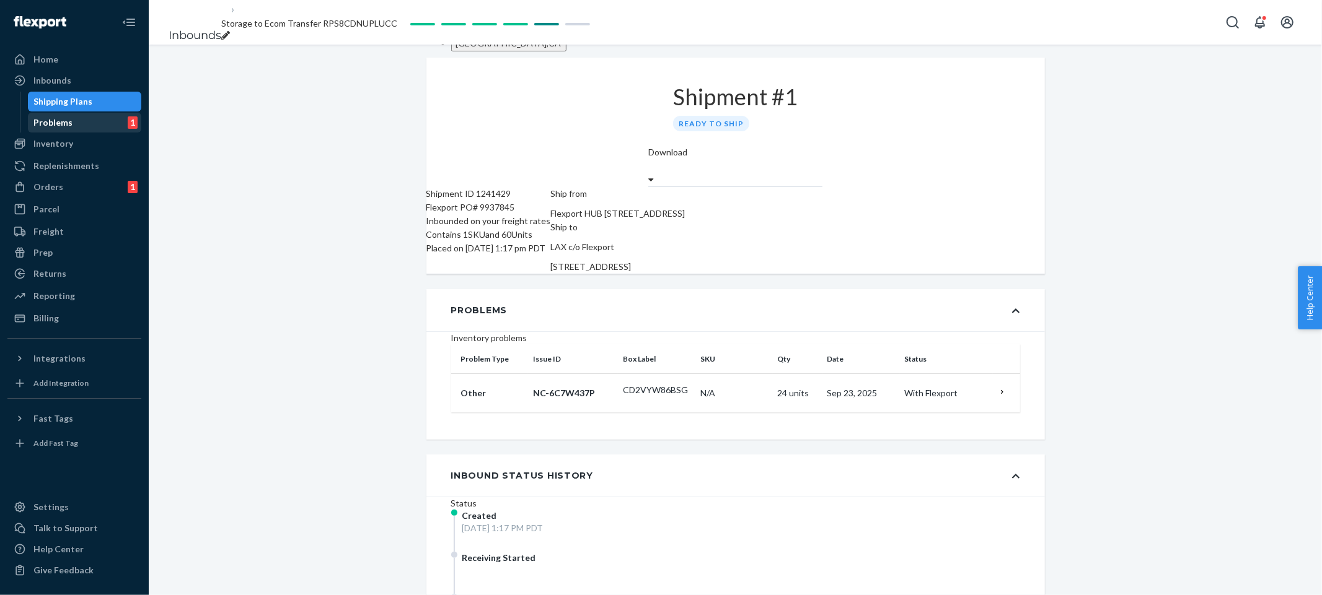
click at [76, 115] on div "Problems 1" at bounding box center [85, 122] width 112 height 17
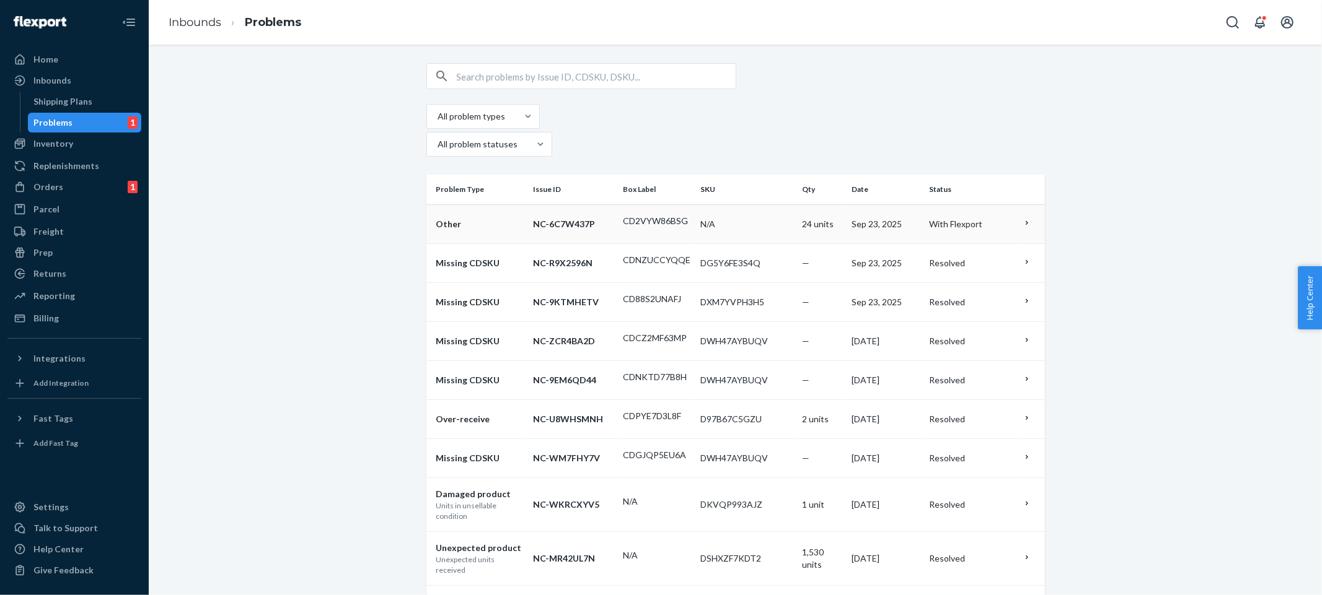
click at [896, 204] on td "Sep 23, 2025" at bounding box center [885, 223] width 77 height 39
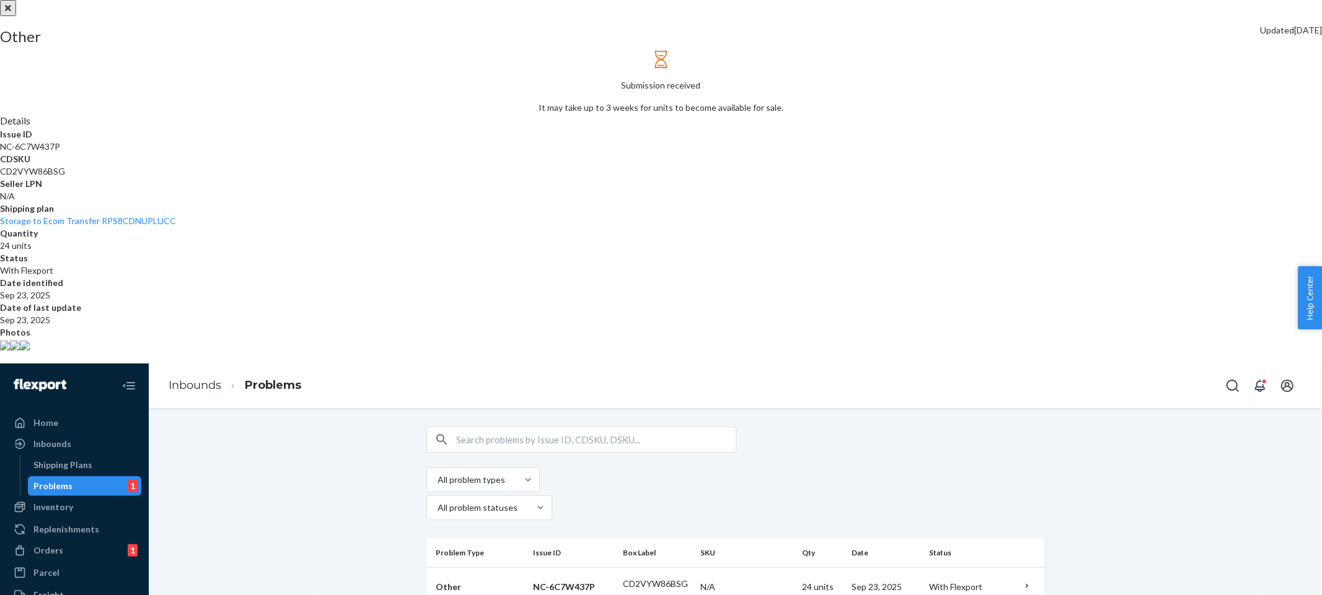
click at [10, 351] on img at bounding box center [5, 346] width 10 height 10
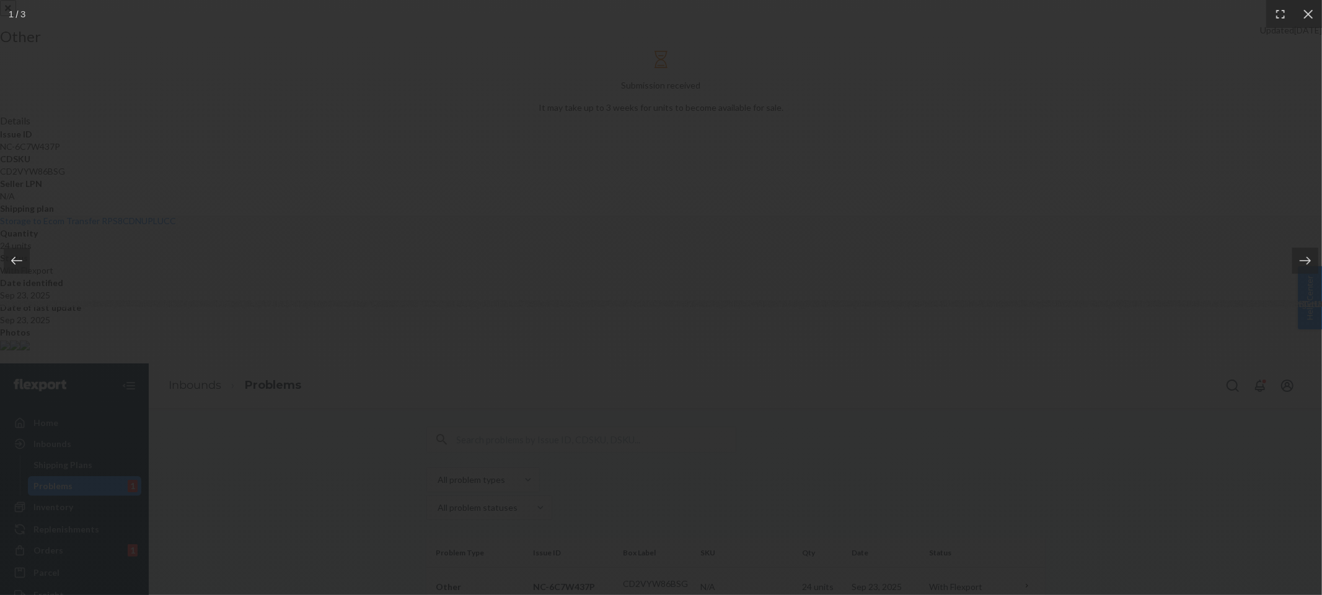
click at [1297, 286] on img at bounding box center [661, 298] width 7165 height 25
click at [1307, 14] on icon at bounding box center [1307, 13] width 9 height 9
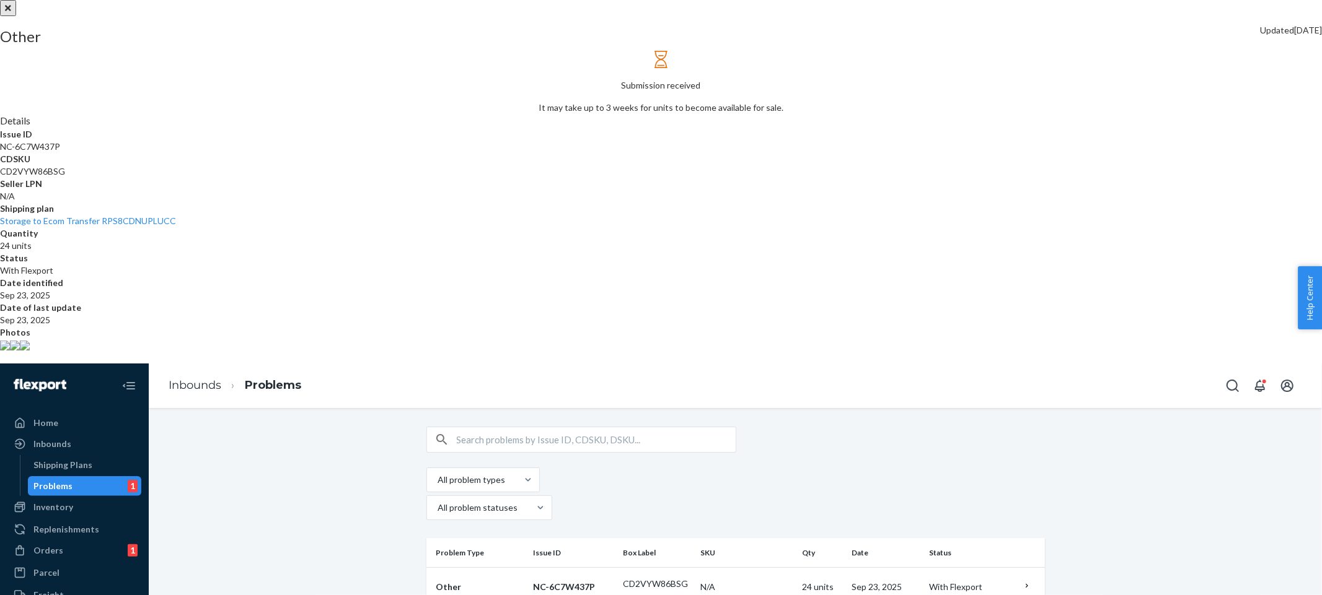
click at [936, 0] on div at bounding box center [661, 0] width 1322 height 0
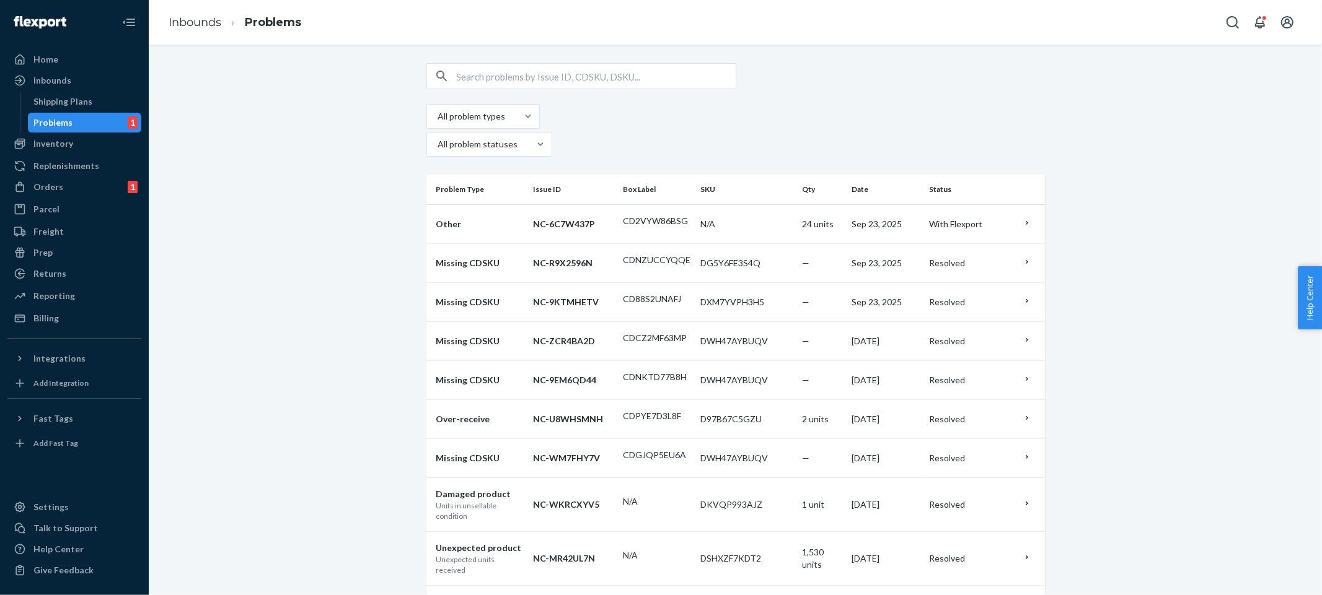
drag, startPoint x: 297, startPoint y: 107, endPoint x: 279, endPoint y: 110, distance: 18.8
click at [48, 53] on div "Home" at bounding box center [45, 59] width 25 height 12
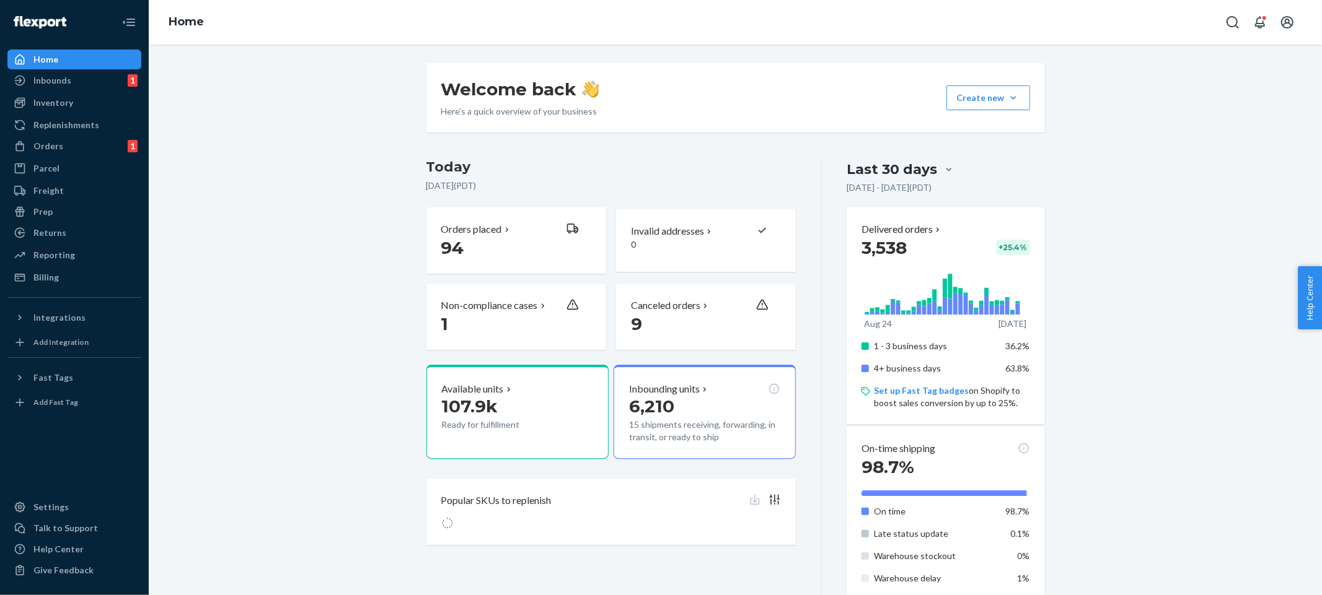
click at [287, 276] on div "Welcome back Here’s a quick overview of your business Create new Create new inb…" at bounding box center [735, 600] width 1154 height 1074
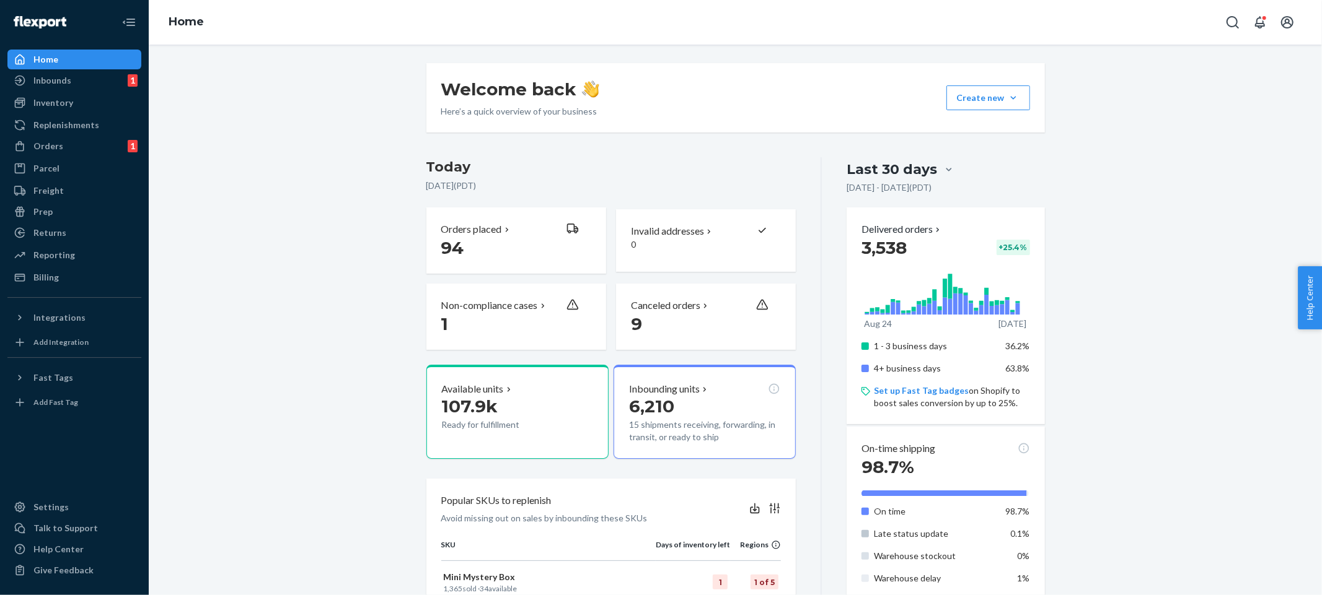
click at [287, 276] on div "Welcome back Here’s a quick overview of your business Create new Create new inb…" at bounding box center [735, 600] width 1154 height 1074
